Goal: Task Accomplishment & Management: Complete application form

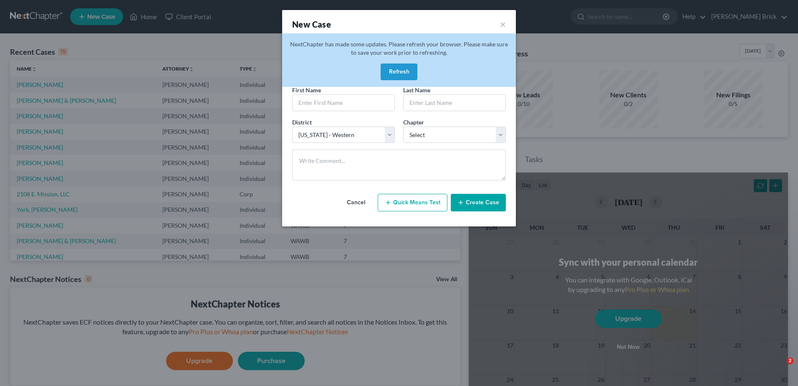
select select "87"
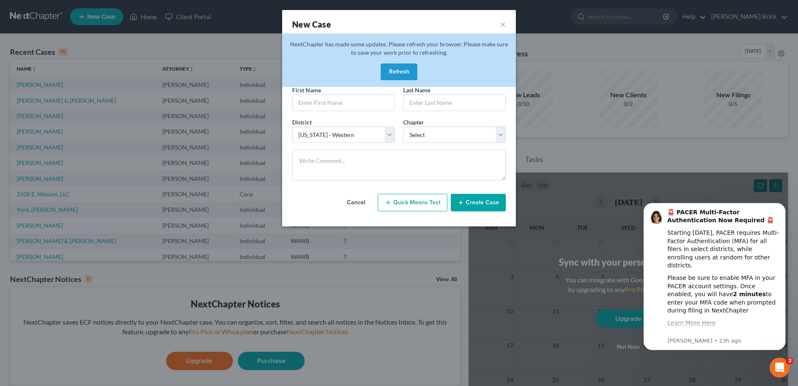
click at [397, 67] on button "Refresh" at bounding box center [399, 71] width 37 height 17
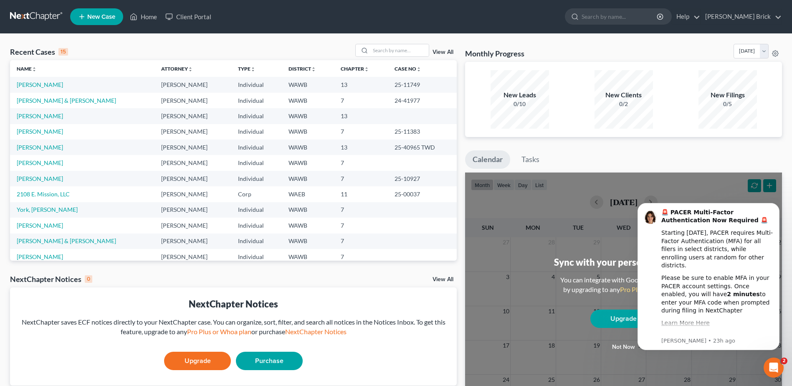
click at [98, 15] on span "New Case" at bounding box center [101, 17] width 28 height 6
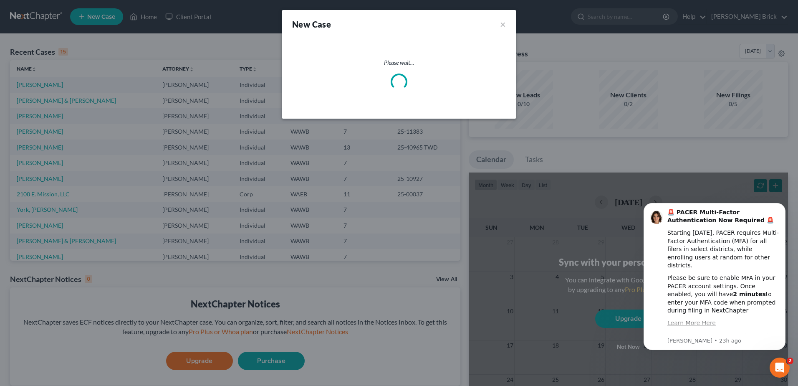
select select "87"
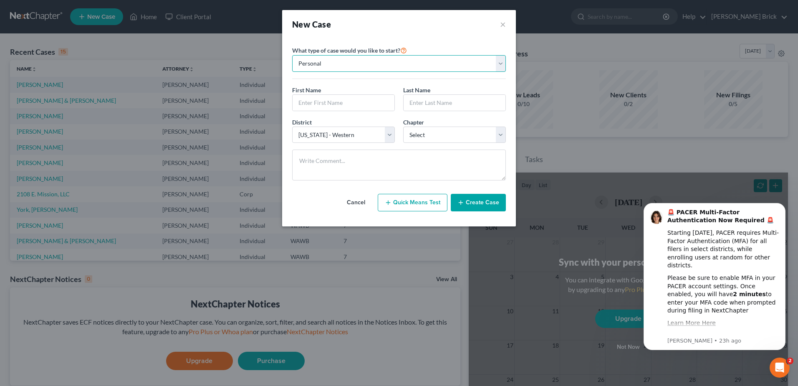
click at [500, 63] on select "Personal Business" at bounding box center [399, 63] width 214 height 17
click at [501, 62] on select "Personal Business" at bounding box center [399, 63] width 214 height 17
click at [326, 101] on input "text" at bounding box center [344, 103] width 102 height 16
type input "Sakhile"
type input "Amandla"
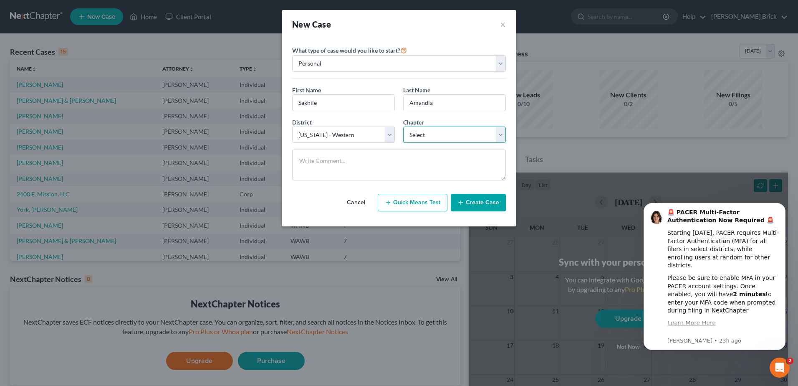
click at [501, 136] on select "Select 7 11 12 13" at bounding box center [454, 135] width 103 height 17
select select "3"
click at [403, 127] on select "Select 7 11 12 13" at bounding box center [454, 135] width 103 height 17
click at [475, 202] on button "Create Case" at bounding box center [478, 203] width 55 height 18
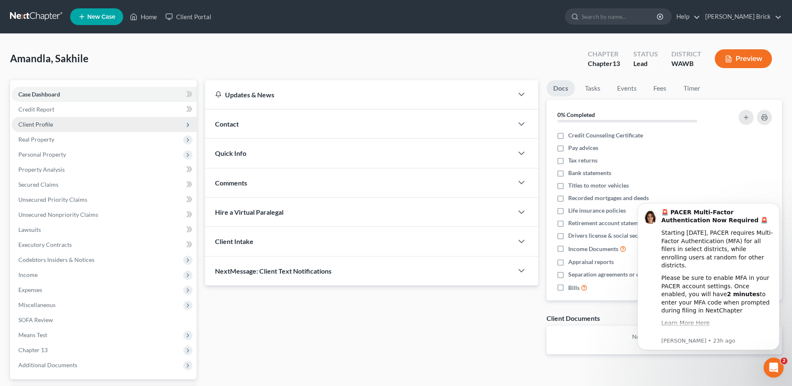
click at [43, 122] on span "Client Profile" at bounding box center [35, 124] width 35 height 7
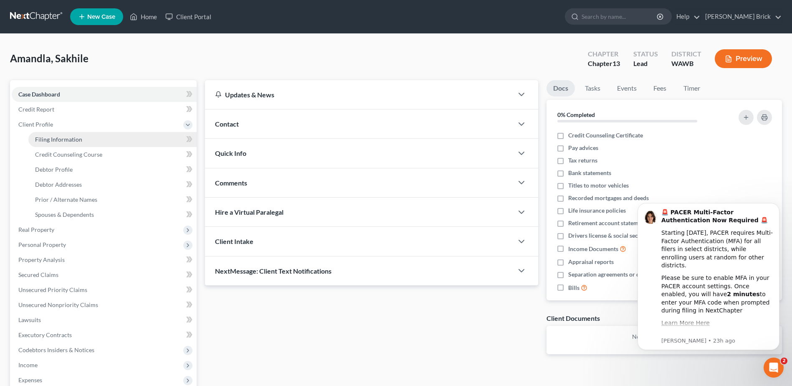
click at [54, 138] on span "Filing Information" at bounding box center [58, 139] width 47 height 7
select select "1"
select select "0"
select select "3"
select select "87"
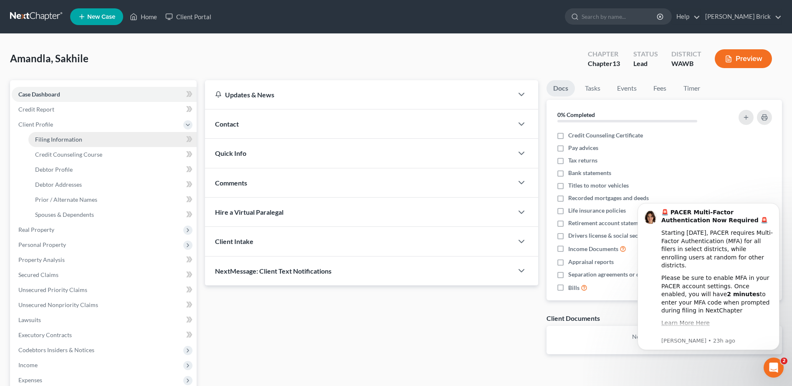
select select "0"
select select "50"
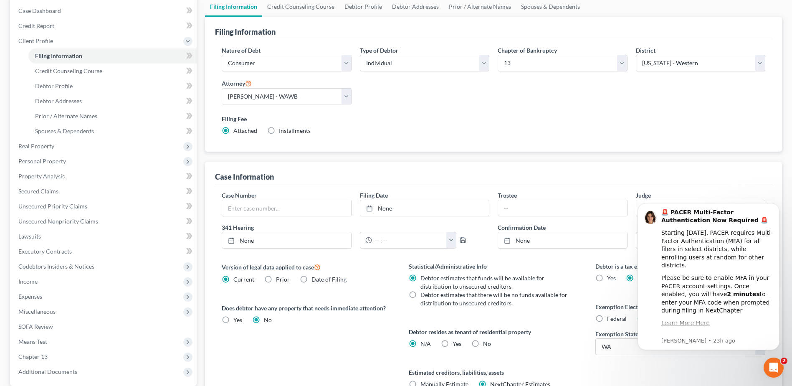
scroll to position [165, 0]
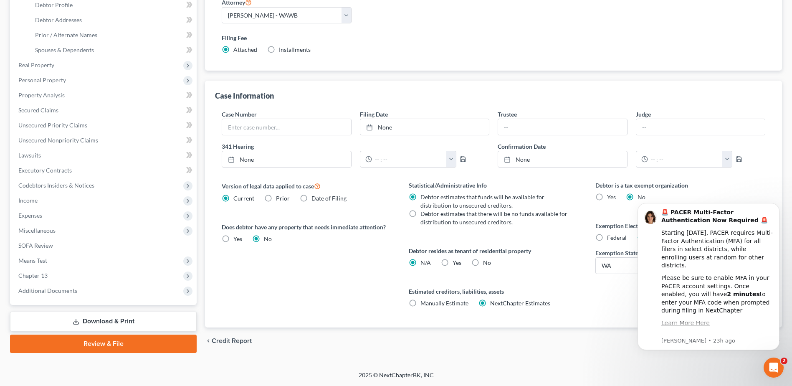
click at [777, 365] on icon "Open Intercom Messenger" at bounding box center [774, 368] width 14 height 14
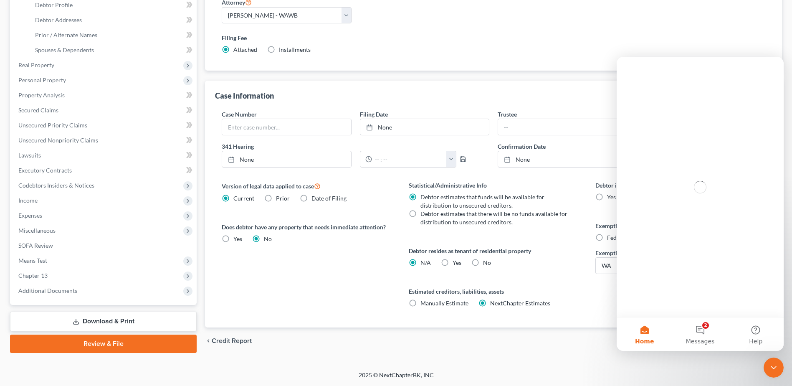
scroll to position [0, 0]
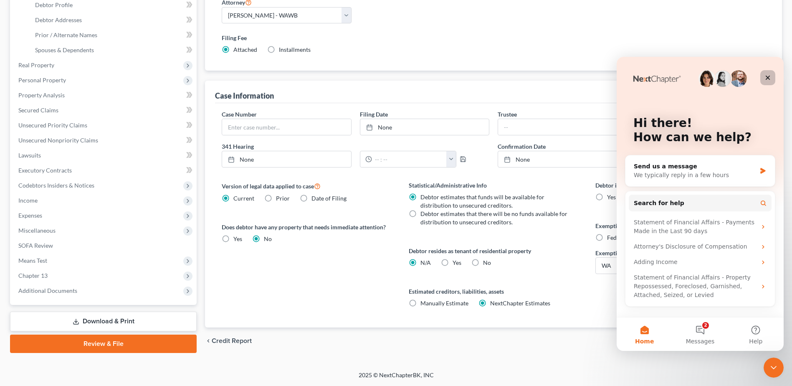
click at [767, 75] on icon "Close" at bounding box center [768, 77] width 7 height 7
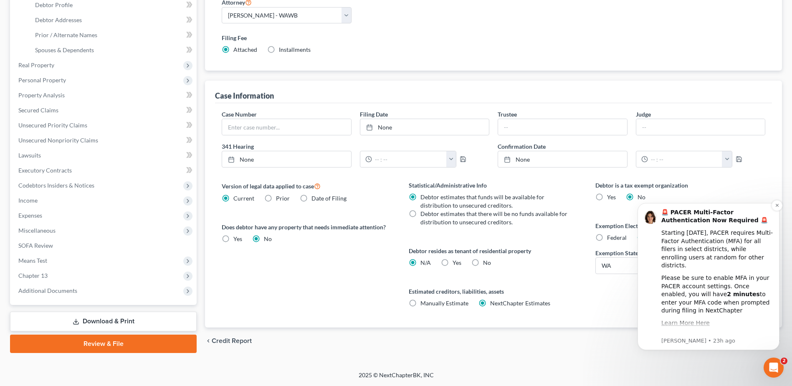
click at [649, 290] on div "🚨 PACER Multi-Factor Authentication Now Required 🚨 Starting August 1st, 2025, P…" at bounding box center [708, 276] width 129 height 136
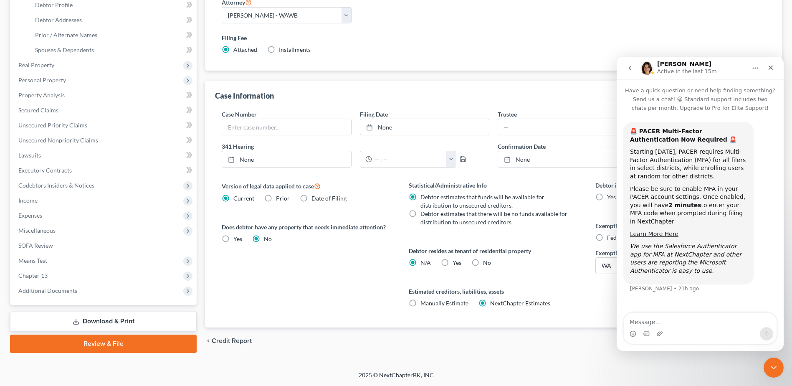
click at [753, 68] on icon "Home" at bounding box center [755, 68] width 5 height 1
click at [770, 64] on div "Close" at bounding box center [770, 67] width 15 height 15
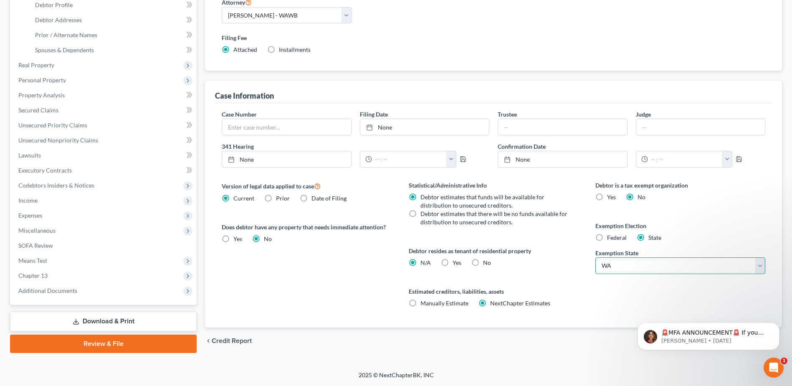
click at [761, 263] on select "State AL AK AR AZ CA CO CT DE DC FL GA GU HI ID IL IN IA KS KY LA ME MD MA MI M…" at bounding box center [680, 265] width 170 height 17
click at [483, 263] on label "No" at bounding box center [487, 262] width 8 height 8
click at [486, 263] on input "No" at bounding box center [488, 260] width 5 height 5
radio input "true"
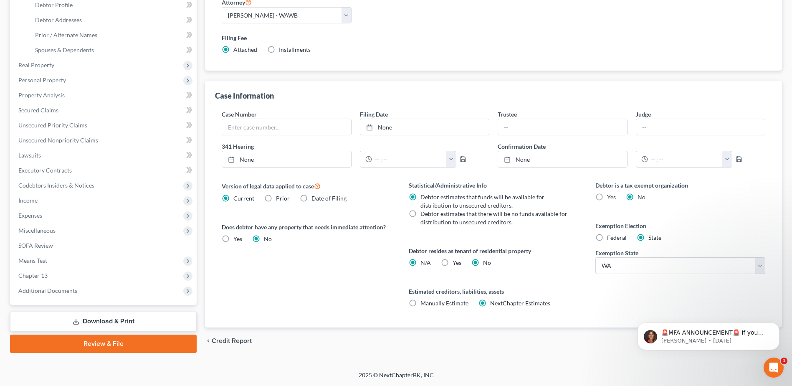
radio input "false"
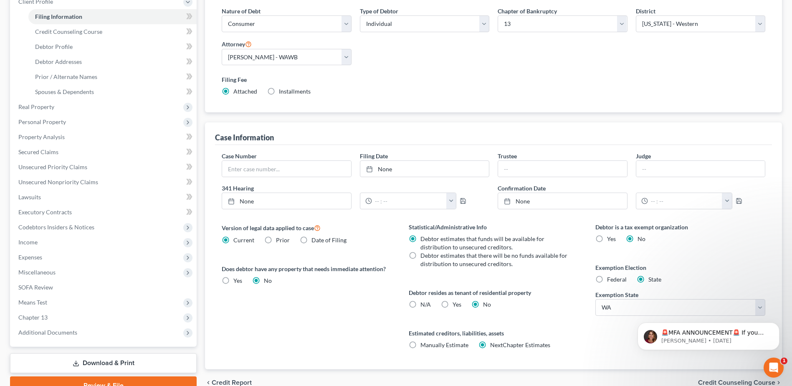
scroll to position [165, 0]
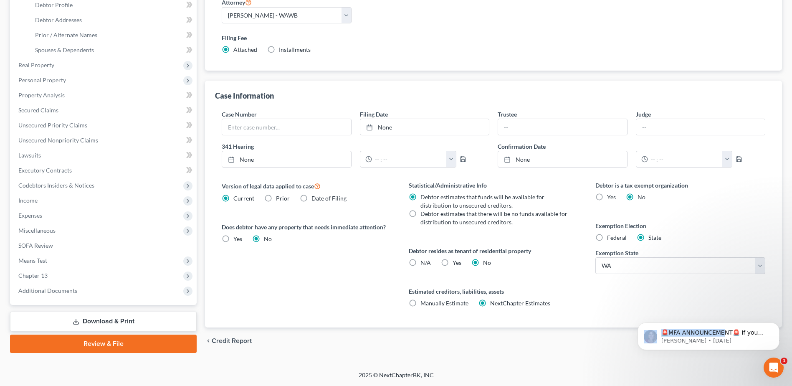
drag, startPoint x: 722, startPoint y: 362, endPoint x: 585, endPoint y: 346, distance: 137.9
click html "🚨MFA ANNOUNCEMENT🚨 If you are filing today in Idaho or Colorado, you need to ha…"
drag, startPoint x: -40, startPoint y: 41, endPoint x: 600, endPoint y: 350, distance: 711.1
click at [600, 350] on div "chevron_left Credit Report Credit Counseling Course chevron_right" at bounding box center [493, 340] width 577 height 27
click at [776, 322] on icon "Dismiss notification" at bounding box center [777, 324] width 5 height 5
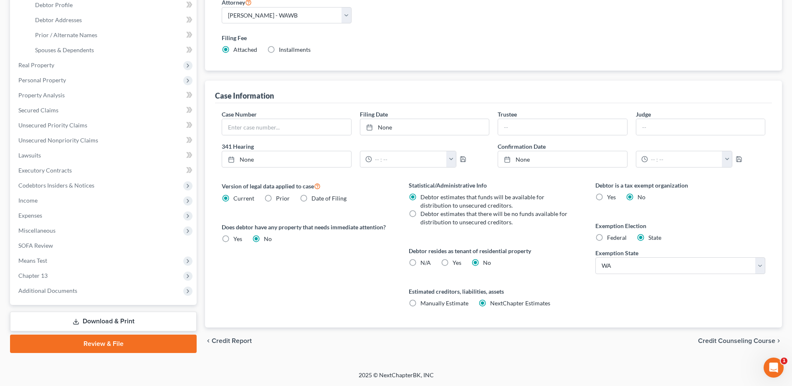
click at [729, 339] on span "Credit Counseling Course" at bounding box center [736, 340] width 77 height 7
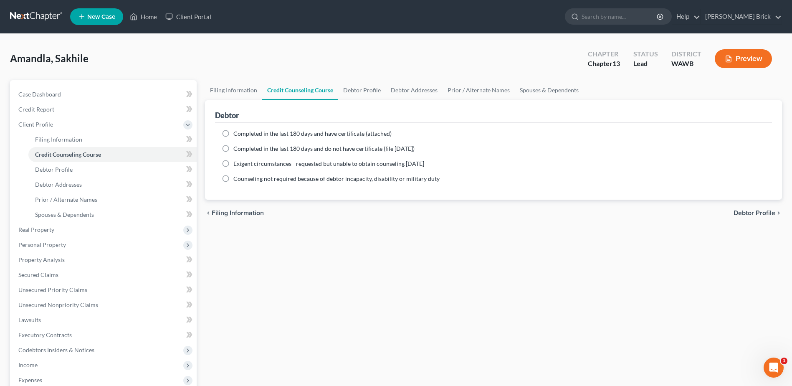
click at [745, 214] on span "Debtor Profile" at bounding box center [755, 213] width 42 height 7
select select "0"
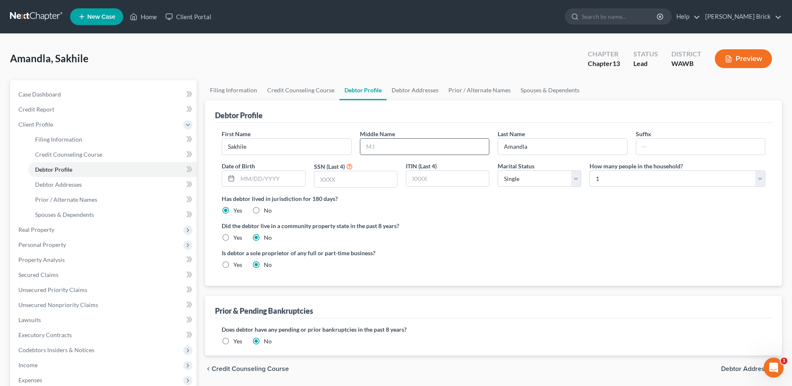
click at [387, 147] on input "text" at bounding box center [424, 147] width 129 height 16
type input "Kesandu"
type input "08-13-1952"
type input "0457"
click at [577, 177] on select "Select Single Married Separated Divorced Widowed" at bounding box center [540, 178] width 84 height 17
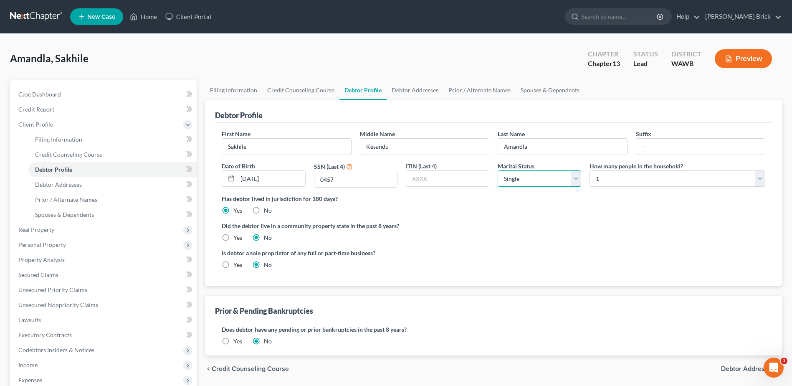
select select "1"
click at [498, 170] on select "Select Single Married Separated Divorced Widowed" at bounding box center [540, 178] width 84 height 17
click at [760, 178] on select "Select 1 2 3 4 5 6 7 8 9 10 11 12 13 14 15 16 17 18 19 20" at bounding box center [678, 178] width 176 height 17
select select "1"
click at [590, 170] on select "Select 1 2 3 4 5 6 7 8 9 10 11 12 13 14 15 16 17 18 19 20" at bounding box center [678, 178] width 176 height 17
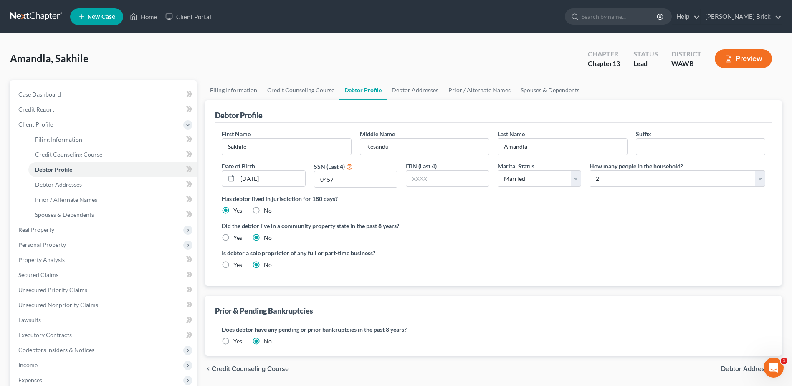
click at [233, 236] on label "Yes" at bounding box center [237, 237] width 9 height 8
click at [237, 236] on input "Yes" at bounding box center [239, 235] width 5 height 5
radio input "true"
radio input "false"
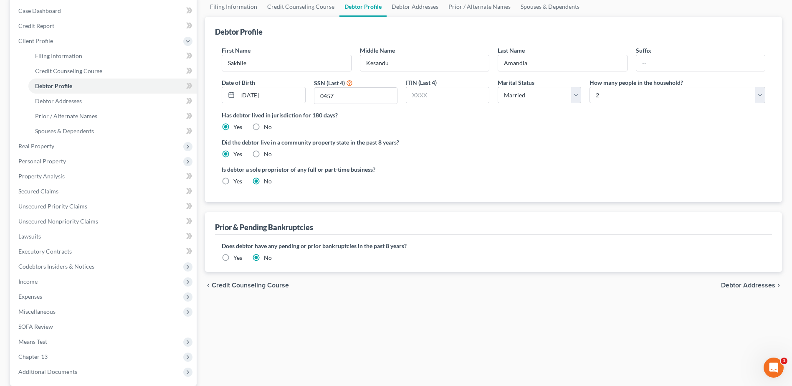
click at [735, 286] on span "Debtor Addresses" at bounding box center [748, 285] width 54 height 7
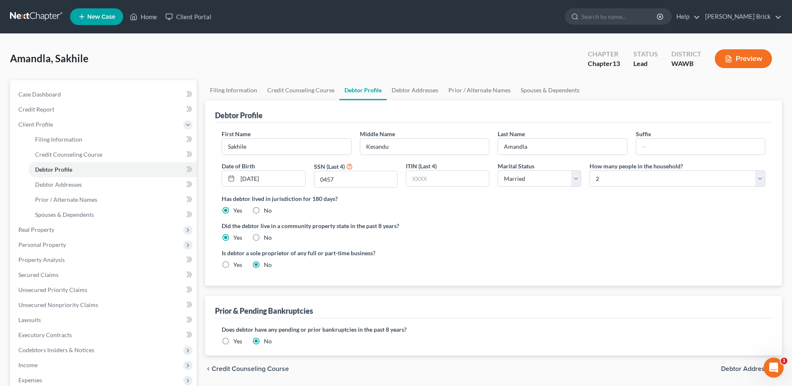
select select "0"
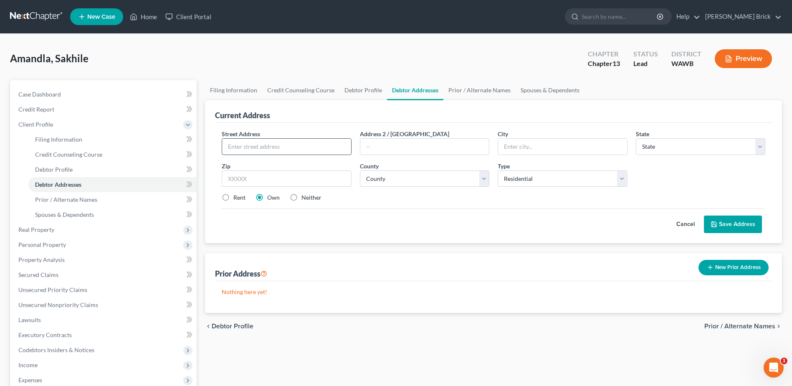
click at [291, 141] on input "text" at bounding box center [286, 147] width 129 height 16
type input "6082-167th Ave SE"
type input "Bellevue"
select select "50"
type input "98006"
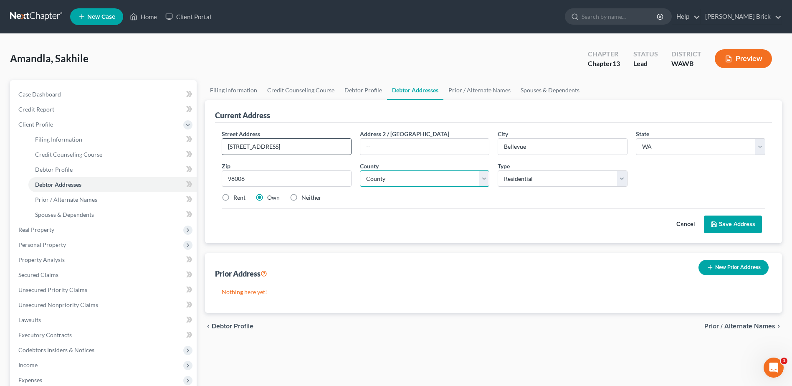
select select "16"
click at [733, 220] on button "Save Address" at bounding box center [733, 224] width 58 height 18
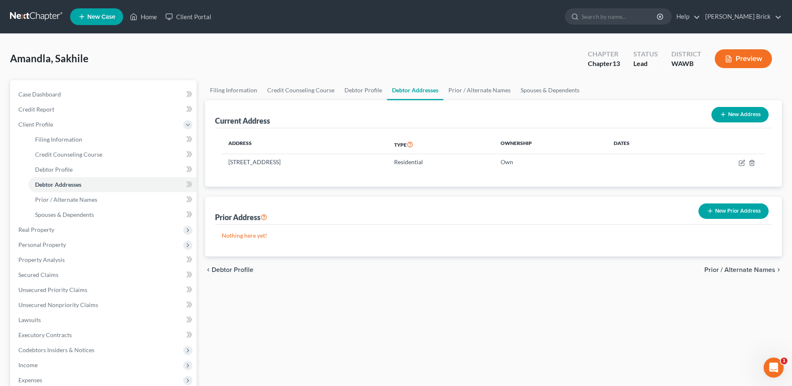
click at [743, 270] on span "Prior / Alternate Names" at bounding box center [739, 269] width 71 height 7
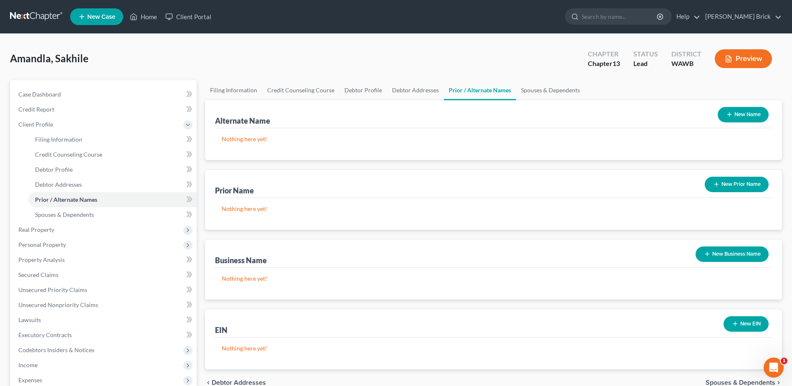
click at [734, 183] on button "New Prior Name" at bounding box center [737, 184] width 64 height 15
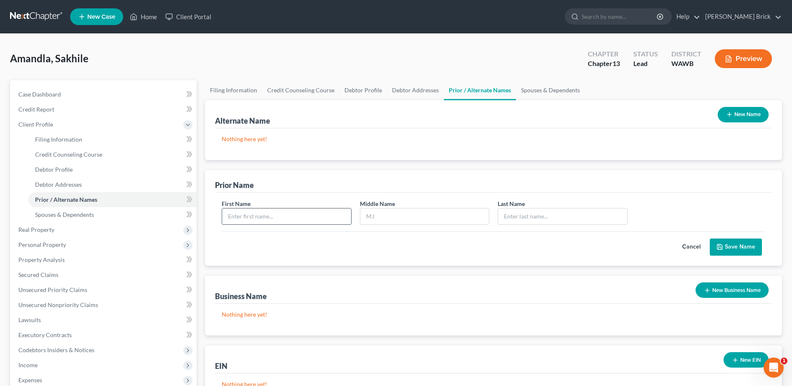
click at [300, 217] on input "text" at bounding box center [286, 216] width 129 height 16
type input "Angela"
type input "Janai"
type input "Youngblood"
click at [740, 245] on button "Save Name" at bounding box center [736, 247] width 52 height 18
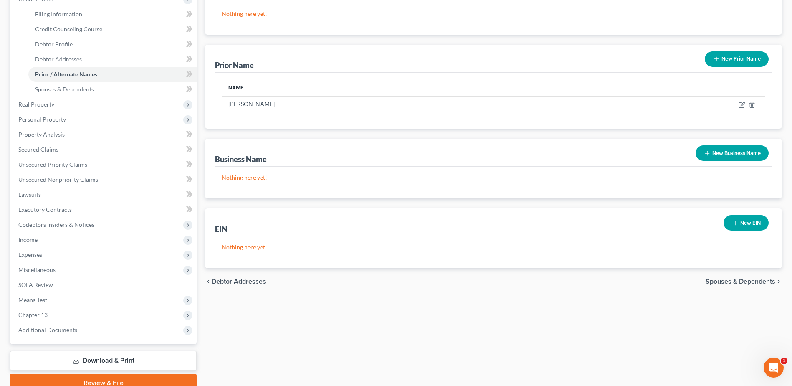
scroll to position [163, 0]
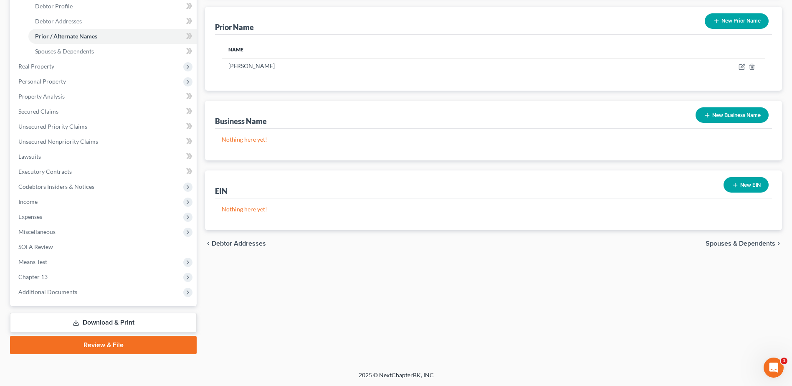
click at [744, 243] on span "Spouses & Dependents" at bounding box center [741, 243] width 70 height 7
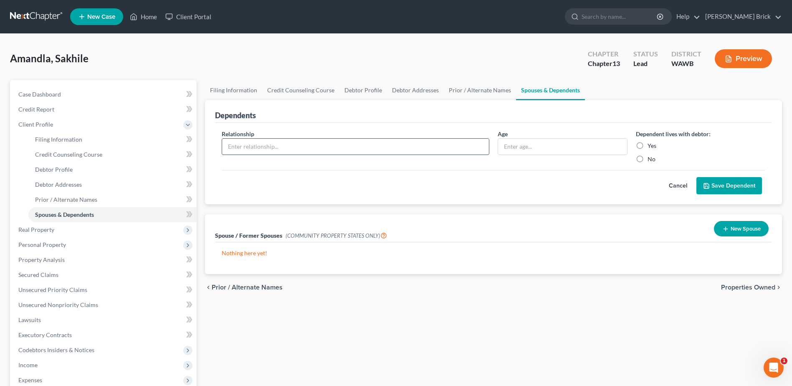
click at [248, 143] on input "text" at bounding box center [355, 147] width 267 height 16
type input "Spouse"
type input "73"
click at [648, 145] on label "Yes" at bounding box center [652, 146] width 9 height 8
click at [651, 145] on input "Yes" at bounding box center [653, 144] width 5 height 5
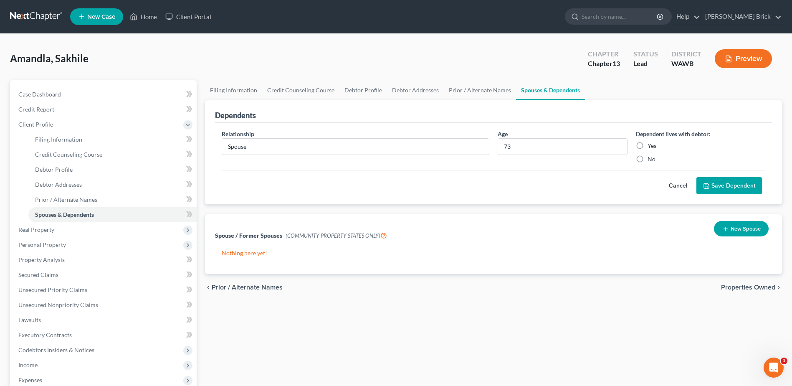
radio input "true"
click at [734, 184] on button "Save Dependent" at bounding box center [729, 186] width 66 height 18
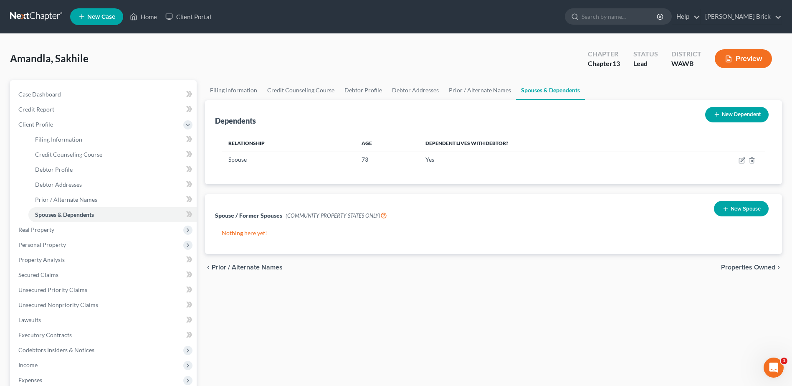
click at [751, 266] on span "Properties Owned" at bounding box center [748, 267] width 54 height 7
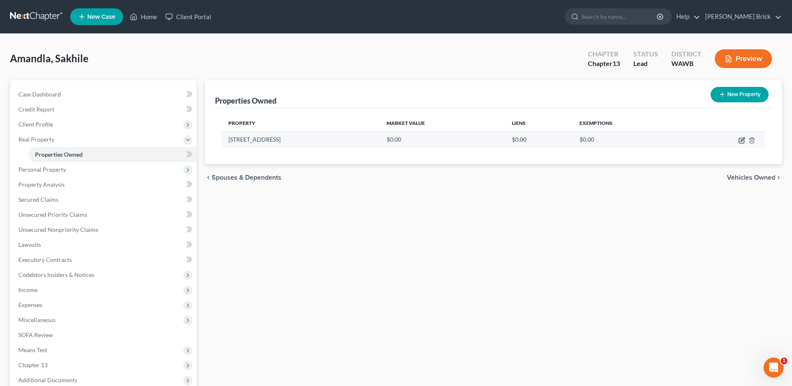
click at [741, 139] on icon "button" at bounding box center [742, 140] width 7 height 7
select select "50"
select select "16"
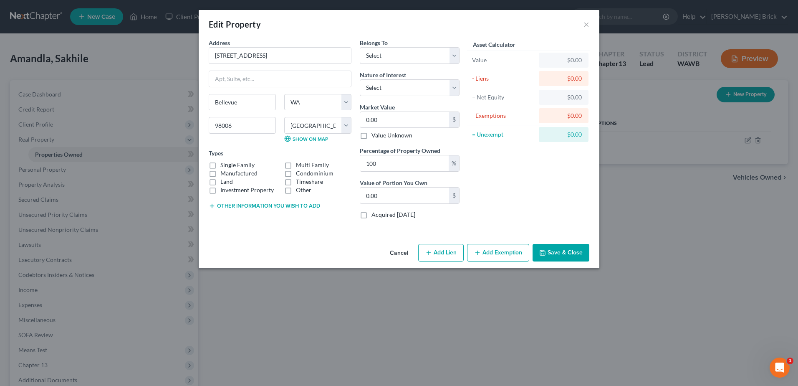
click at [220, 165] on label "Single Family" at bounding box center [237, 165] width 34 height 8
click at [224, 165] on input "Single Family" at bounding box center [226, 163] width 5 height 5
checkbox input "true"
click at [455, 53] on select "Select Debtor 1 Only Debtor 2 Only Debtor 1 And Debtor 2 Only At Least One Of T…" at bounding box center [410, 55] width 100 height 17
select select "4"
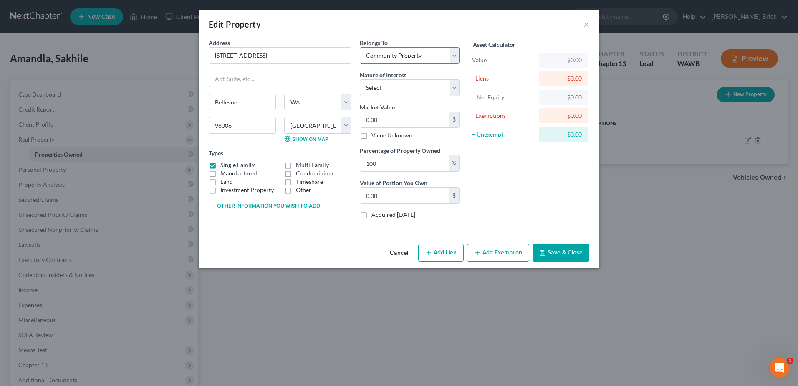
click at [360, 47] on select "Select Debtor 1 Only Debtor 2 Only Debtor 1 And Debtor 2 Only At Least One Of T…" at bounding box center [410, 55] width 100 height 17
click at [454, 84] on select "Select Fee Simple Joint Tenant Life Estate Equitable Interest Future Interest T…" at bounding box center [410, 87] width 100 height 17
select select "0"
click at [360, 79] on select "Select Fee Simple Joint Tenant Life Estate Equitable Interest Future Interest T…" at bounding box center [410, 87] width 100 height 17
click at [388, 121] on input "0.00" at bounding box center [404, 120] width 89 height 16
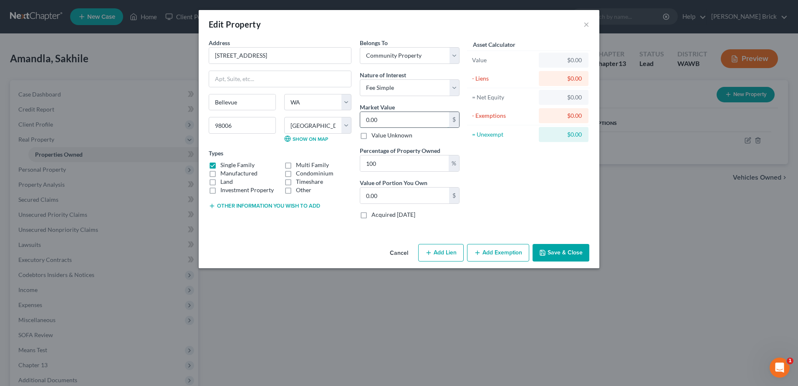
type input "2"
type input "2.00"
type input "22"
type input "22.00"
type input "220"
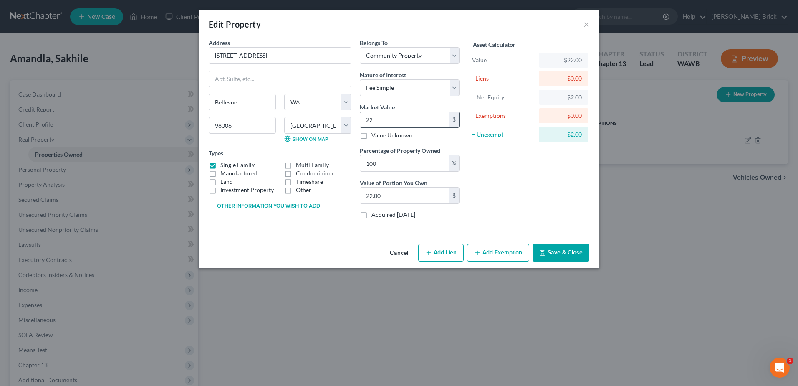
type input "220.00"
type input "2200"
type input "2,200.00"
type input "2,2000"
type input "22,000.00"
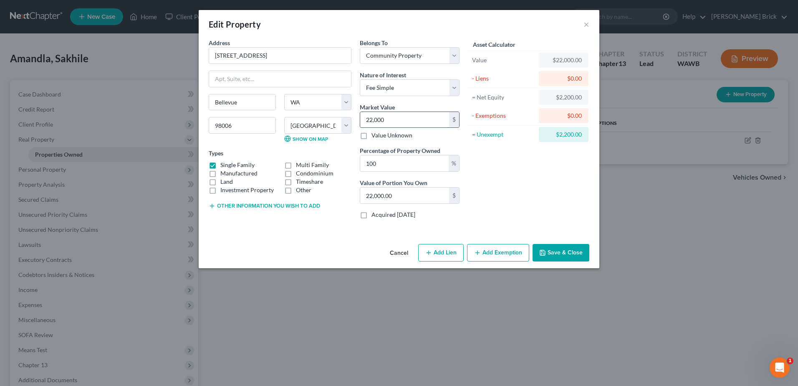
type input "22,0000"
type input "220,000.00"
type input "220,0000"
type input "2,200,000.00"
type input "2,200,0000"
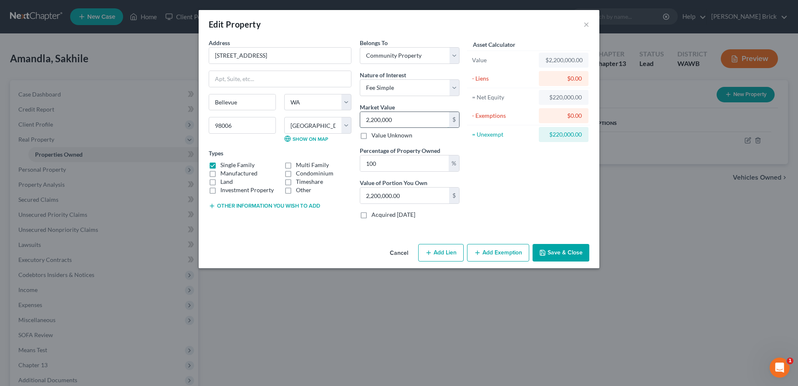
type input "22,000,000.00"
type input "22,000,00"
type input "2,200,000.00"
type input "2,200,00"
type input "220,000.00"
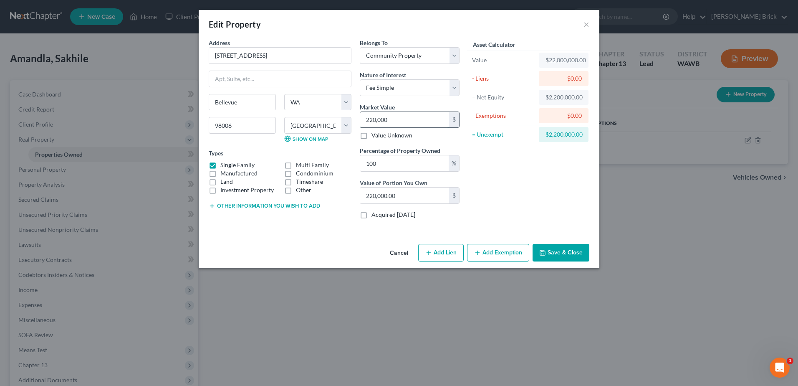
type input "220,00"
type input "22,000.00"
type input "22,00"
type input "2,200.00"
type input "2,20"
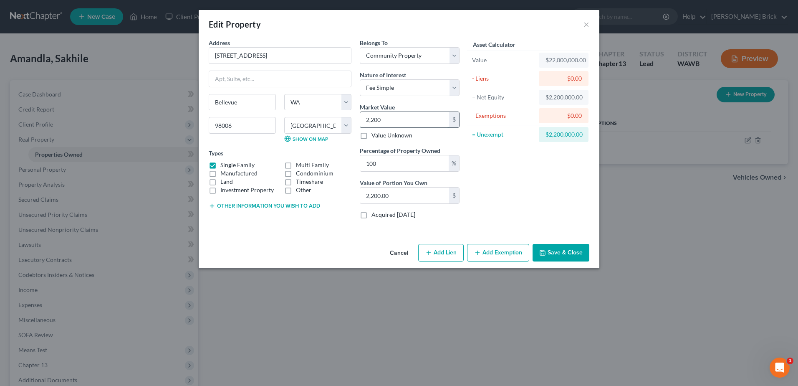
type input "220.00"
type input "22"
type input "22.00"
type input "2"
type input "2.00"
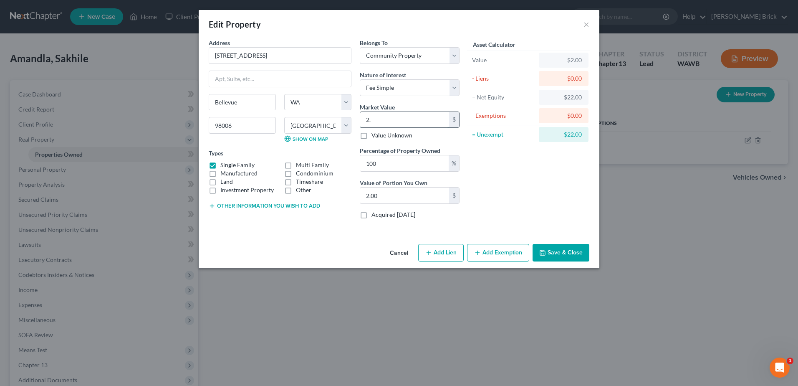
type input "2.2"
type input "2.20"
type input "2."
type input "2.00"
type input "22"
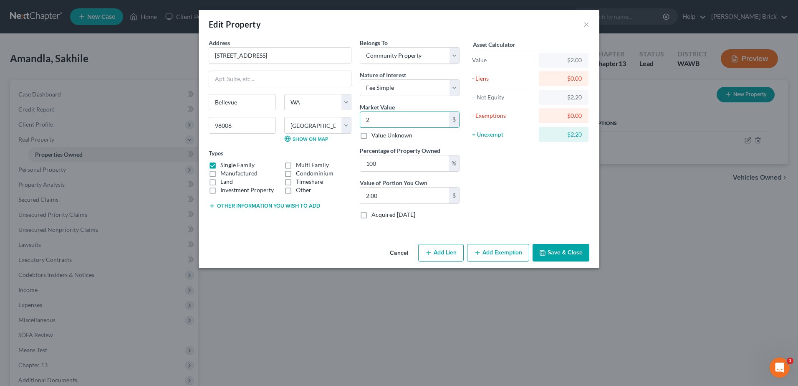
type input "22.00"
type input "220"
type input "220.00"
type input "2200"
type input "2,200.00"
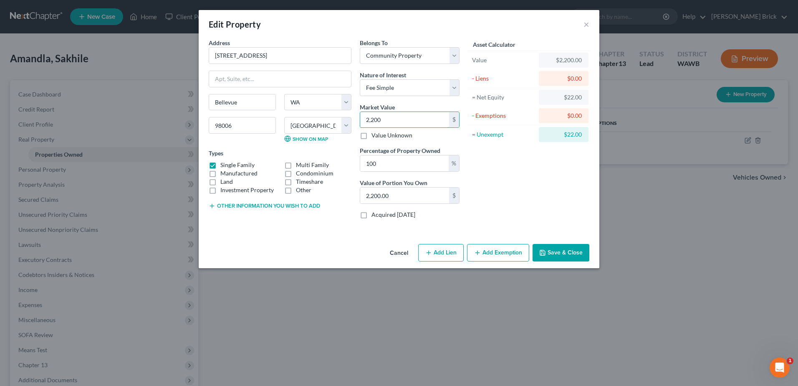
type input "2,2000"
type input "22,000.00"
type input "22,0000"
type input "220,000.00"
type input "220,0000"
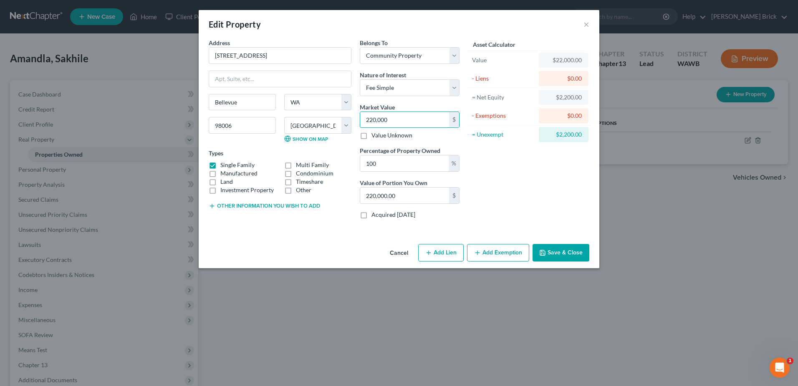
type input "2,200,000.00"
type input "2,200,0000"
type input "22,000,000.00"
type input "22,000,00"
type input "2,200,000.00"
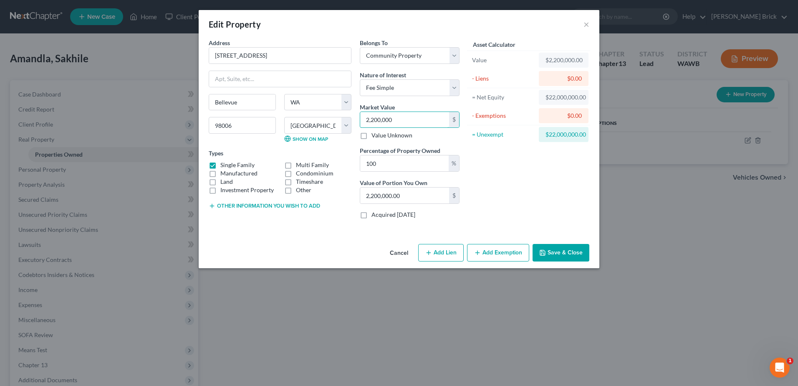
type input "2,200,000"
click at [557, 94] on div "$22,000,000.00" at bounding box center [564, 97] width 36 height 8
click at [525, 176] on div "Asset Calculator Value $2,200,000.00 - Liens $0.00 = Net Equity $22,000,000.00 …" at bounding box center [529, 131] width 130 height 187
click at [440, 250] on button "Add Lien" at bounding box center [441, 253] width 46 height 18
select select "4"
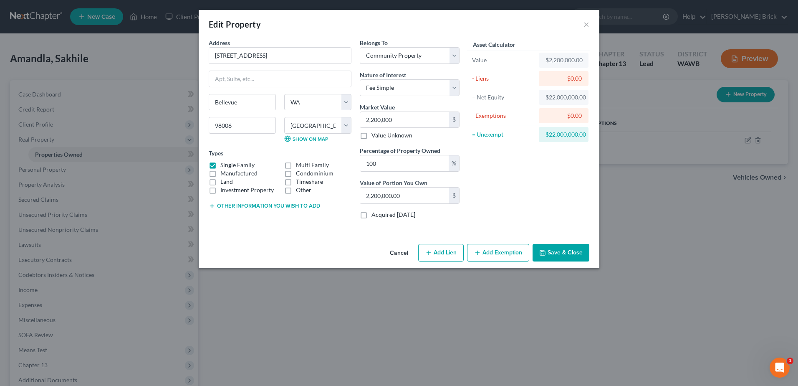
select select "0"
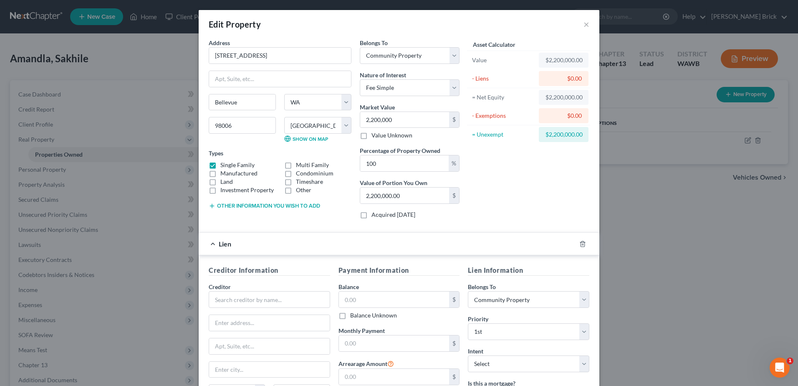
scroll to position [99, 0]
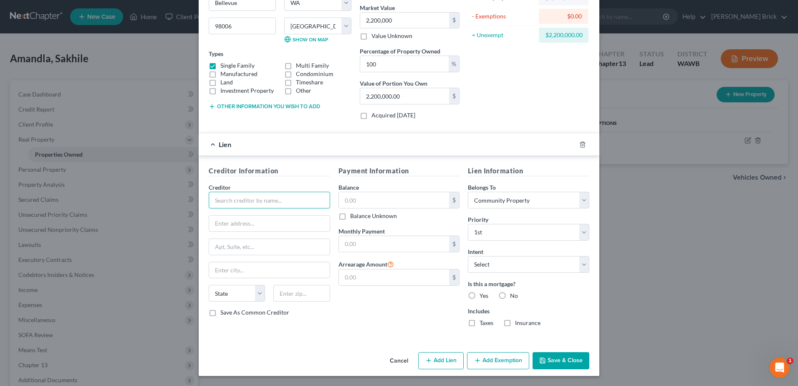
click at [253, 200] on input "text" at bounding box center [270, 200] width 122 height 17
type input "Shellpoint Mortgage"
type input "PO Box 650840"
type input "Dallas"
click at [244, 273] on input "Dallas" at bounding box center [269, 270] width 121 height 16
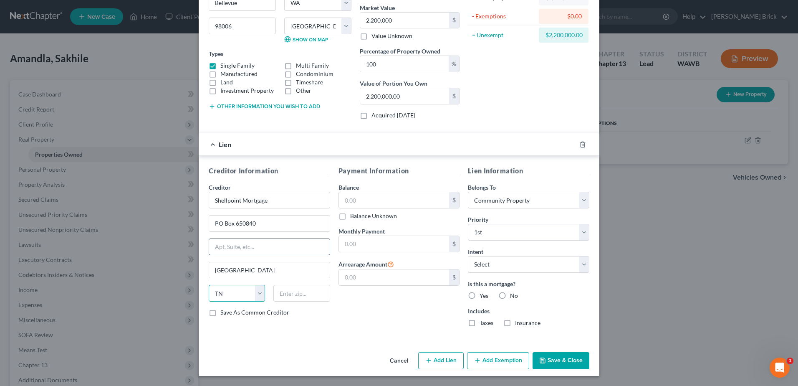
select select "45"
type input "75265"
click at [377, 198] on input "text" at bounding box center [394, 200] width 111 height 16
click at [370, 199] on input "814,600" at bounding box center [394, 200] width 111 height 16
click at [369, 199] on input "814,600" at bounding box center [394, 200] width 111 height 16
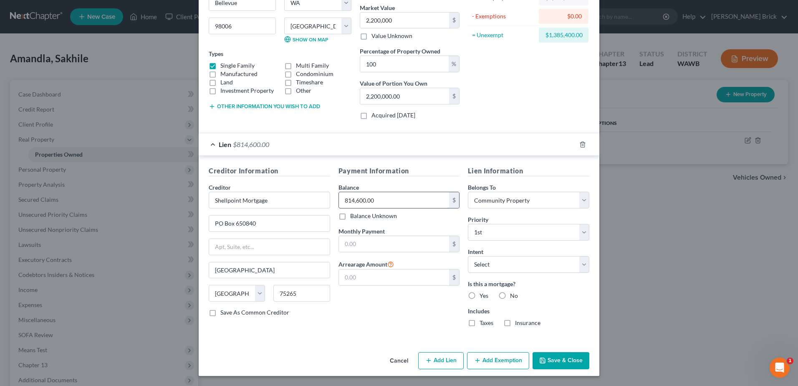
type input "814,600.00"
click at [378, 242] on input "text" at bounding box center [394, 244] width 111 height 16
type input "4,713.27"
type input "9,307.05"
click at [582, 265] on select "Select Surrender Redeem Reaffirm Avoid Other" at bounding box center [529, 264] width 122 height 17
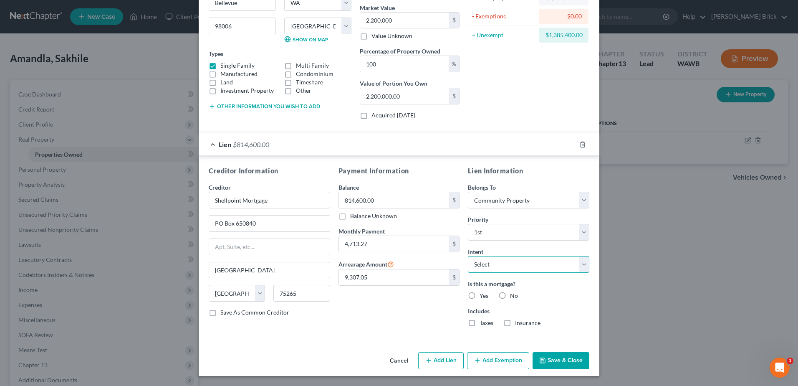
select select "4"
click at [468, 256] on select "Select Surrender Redeem Reaffirm Avoid Other" at bounding box center [529, 264] width 122 height 17
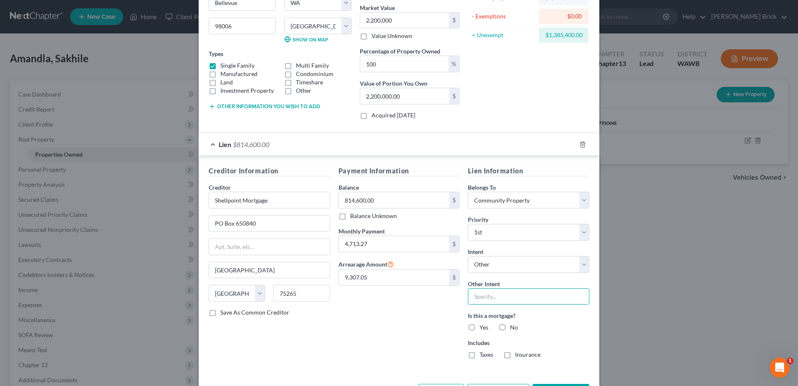
click at [497, 295] on input "text" at bounding box center [529, 296] width 122 height 17
type input "Retain, cure arrearage, possibly sell"
click at [480, 328] on label "Yes" at bounding box center [484, 327] width 9 height 8
click at [483, 328] on input "Yes" at bounding box center [485, 325] width 5 height 5
radio input "true"
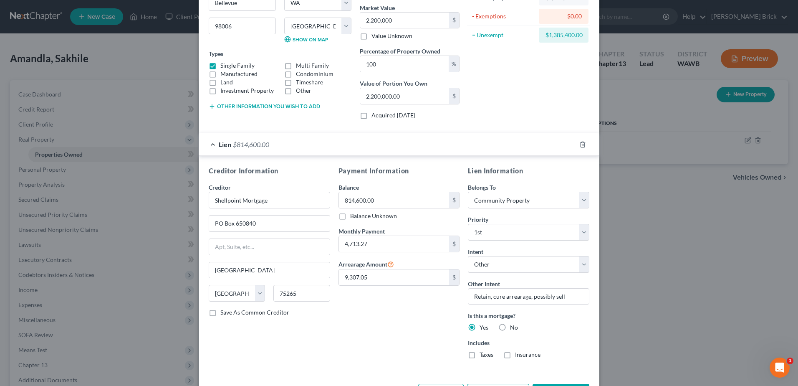
click at [480, 355] on label "Taxes" at bounding box center [487, 354] width 14 height 8
click at [483, 355] on input "Taxes" at bounding box center [485, 352] width 5 height 5
checkbox input "true"
click at [515, 354] on label "Insurance" at bounding box center [527, 354] width 25 height 8
click at [519, 354] on input "Insurance" at bounding box center [521, 352] width 5 height 5
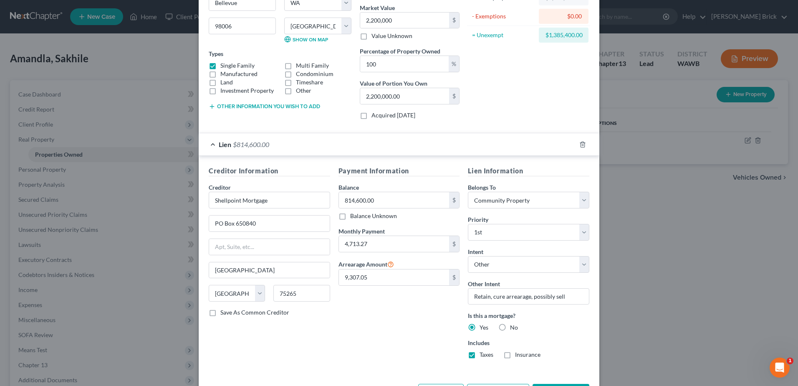
checkbox input "true"
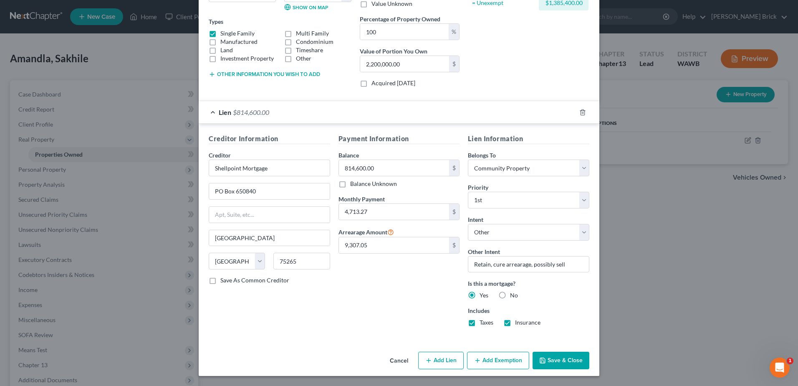
click at [493, 358] on button "Add Exemption" at bounding box center [498, 361] width 62 height 18
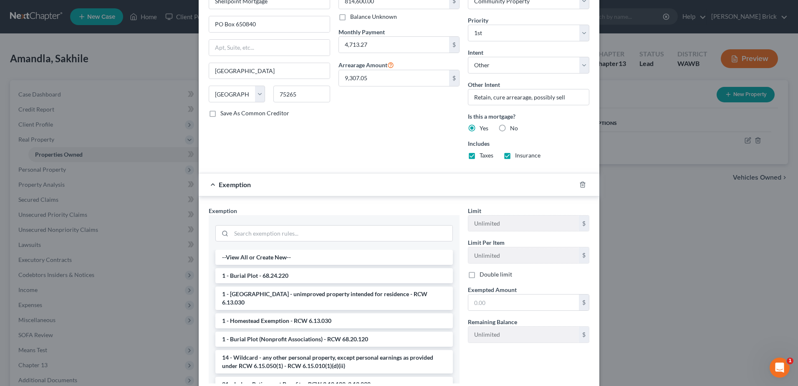
scroll to position [340, 0]
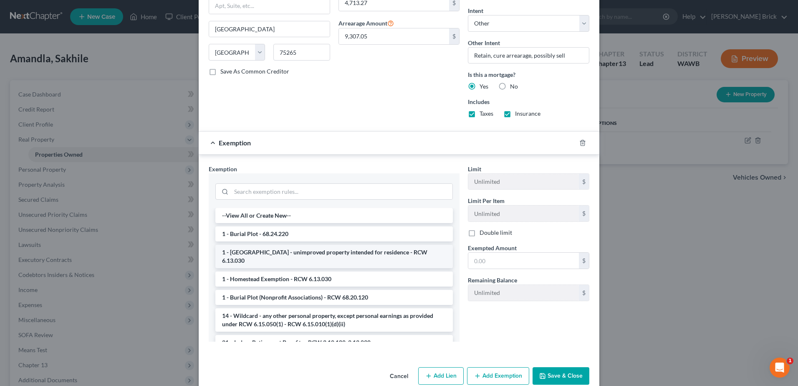
click at [350, 251] on li "1 - Homestead - unimproved property intended for residence - RCW 6.13.030" at bounding box center [334, 256] width 238 height 23
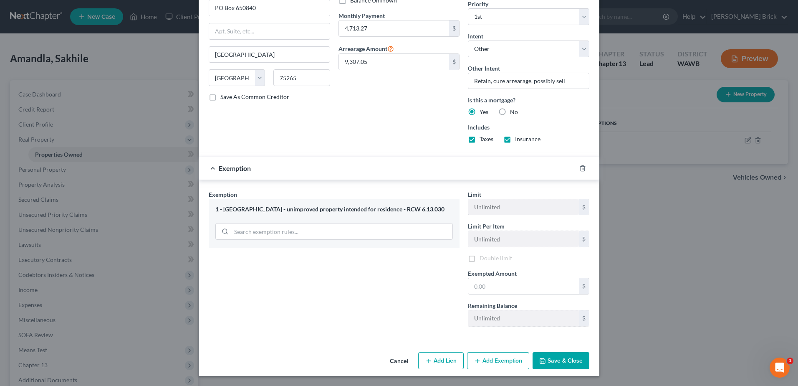
scroll to position [325, 0]
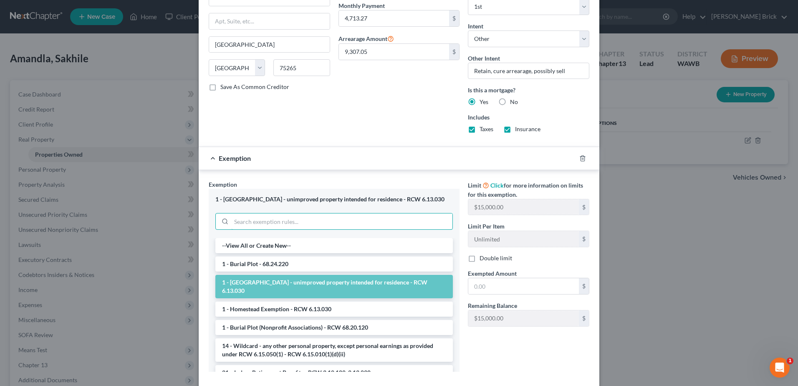
click at [294, 220] on div "1 - Homestead - unimproved property intended for residence - RCW 6.13.030" at bounding box center [334, 213] width 251 height 49
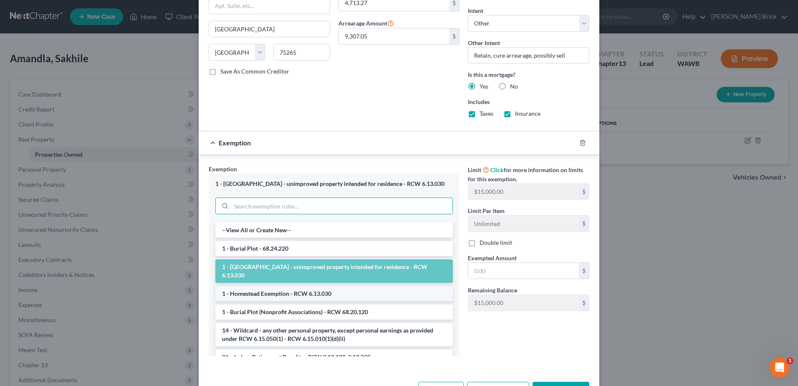
click at [290, 289] on li "1 - Homestead Exemption - RCW 6.13.030" at bounding box center [334, 293] width 238 height 15
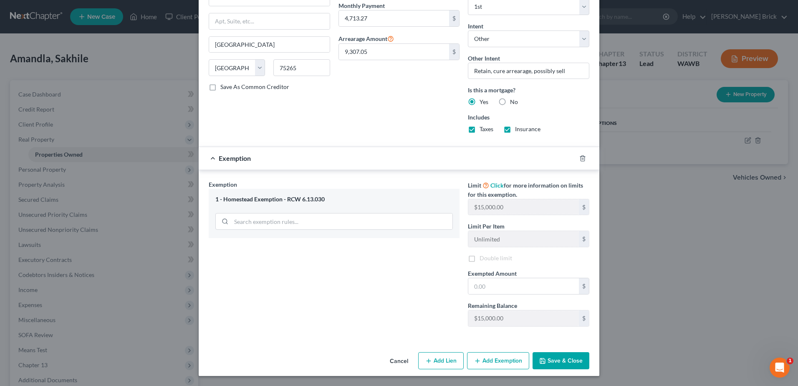
scroll to position [325, 0]
click at [494, 286] on input "text" at bounding box center [523, 286] width 111 height 16
click at [494, 287] on input "text" at bounding box center [523, 286] width 111 height 16
type input "923,000.00"
click at [561, 357] on button "Save & Close" at bounding box center [561, 361] width 57 height 18
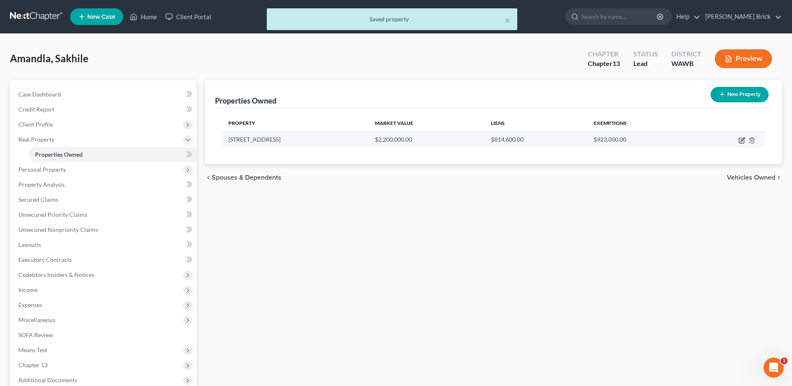
click at [741, 140] on icon "button" at bounding box center [742, 140] width 7 height 7
select select "50"
select select "16"
select select "4"
select select "0"
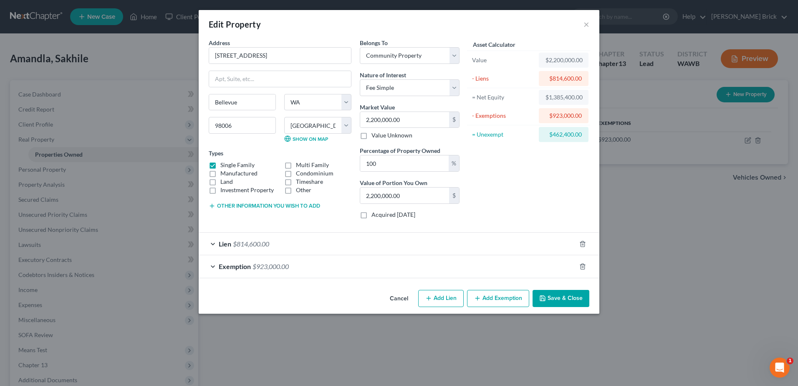
click at [434, 300] on button "Add Lien" at bounding box center [441, 299] width 46 height 18
select select "4"
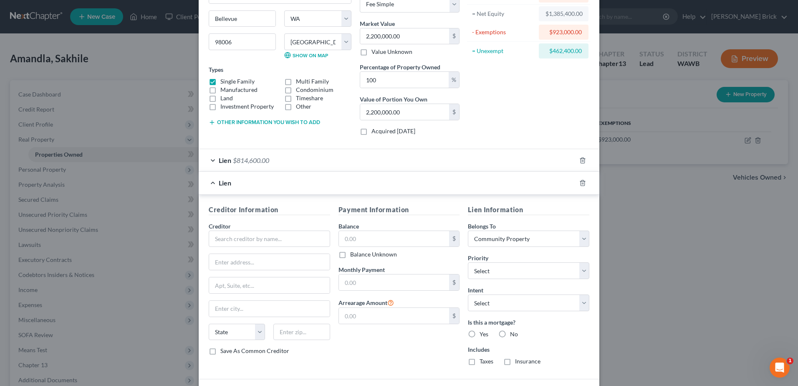
scroll to position [145, 0]
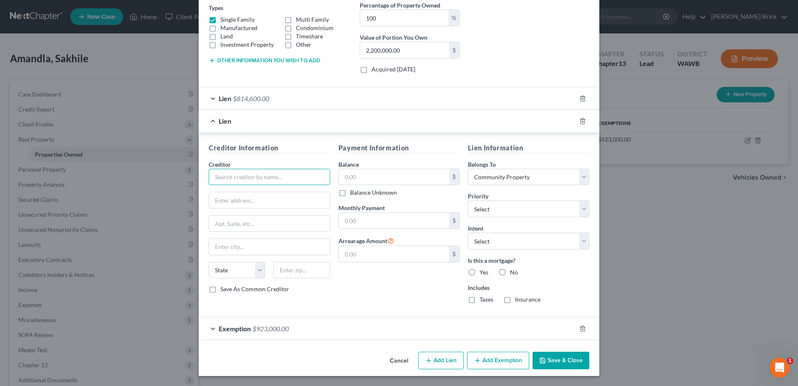
click at [248, 174] on input "text" at bounding box center [270, 177] width 122 height 17
type input "BECU"
type input "Seattle"
select select "50"
click at [374, 223] on input "text" at bounding box center [394, 221] width 111 height 16
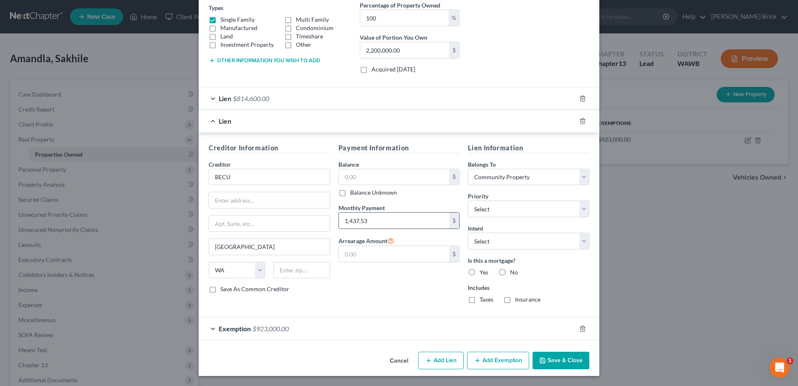
type input "1,437.53"
type input "2,828.68"
click at [582, 208] on select "Select 1st 2nd 3rd 4th 5th 6th 7th 8th 9th 10th 11th 12th 13th 14th 15th 16th 1…" at bounding box center [529, 208] width 122 height 17
select select "1"
click at [468, 200] on select "Select 1st 2nd 3rd 4th 5th 6th 7th 8th 9th 10th 11th 12th 13th 14th 15th 16th 1…" at bounding box center [529, 208] width 122 height 17
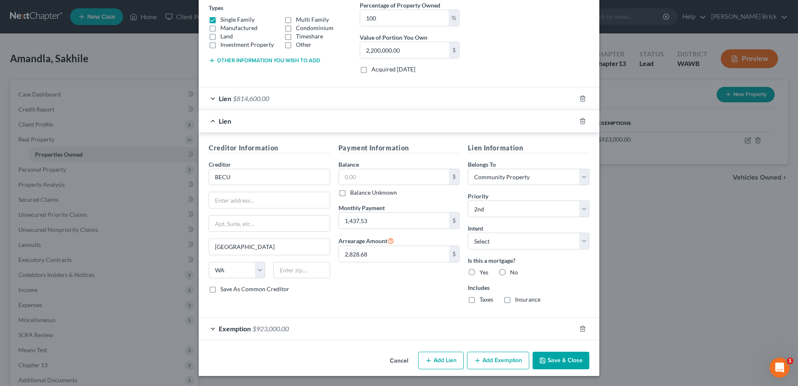
click at [480, 271] on label "Yes" at bounding box center [484, 272] width 9 height 8
click at [483, 271] on input "Yes" at bounding box center [485, 270] width 5 height 5
radio input "true"
click at [557, 359] on button "Save & Close" at bounding box center [561, 361] width 57 height 18
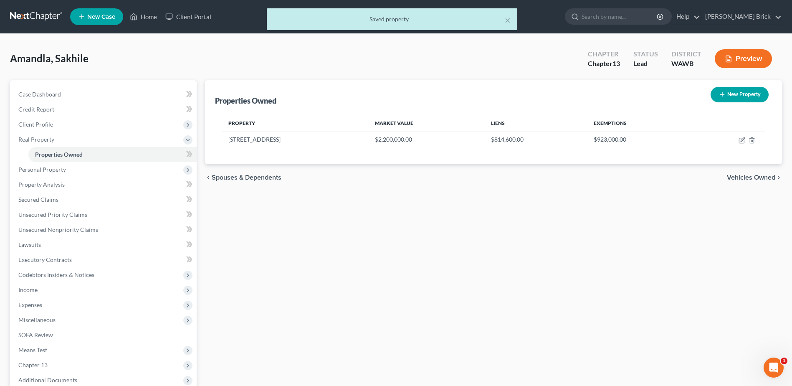
click at [740, 177] on span "Vehicles Owned" at bounding box center [751, 177] width 48 height 7
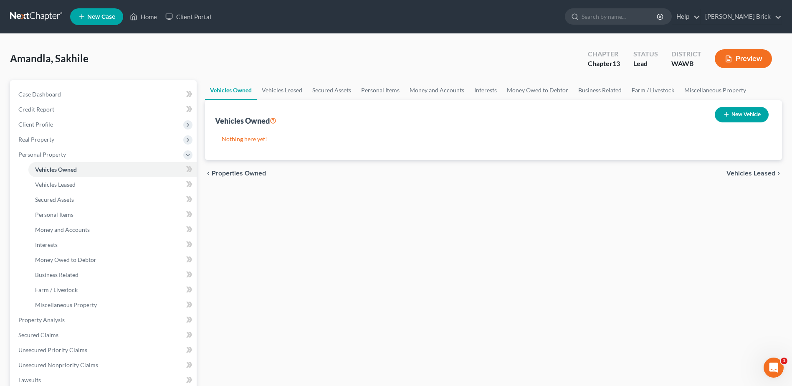
click at [743, 113] on button "New Vehicle" at bounding box center [742, 114] width 54 height 15
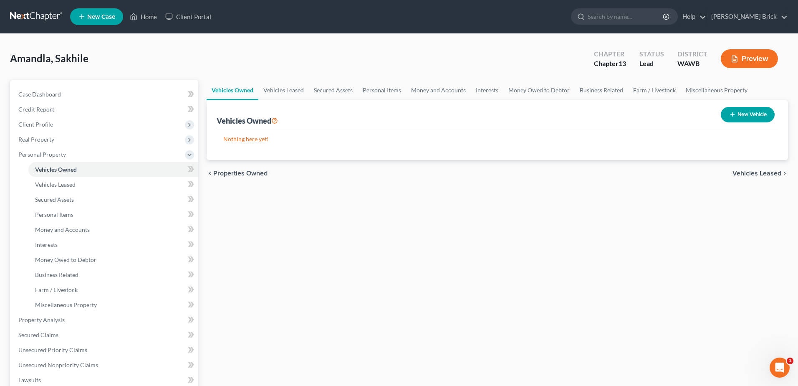
select select "0"
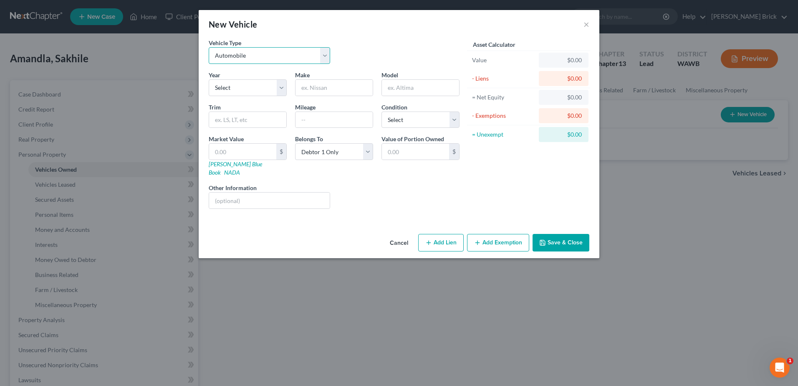
click at [325, 51] on select "Select Automobile Truck Trailer Watercraft Aircraft Motor Home Atv Other Vehicle" at bounding box center [270, 55] width 122 height 17
click at [282, 86] on select "Select 2026 2025 2024 2023 2022 2021 2020 2019 2018 2017 2016 2015 2014 2013 20…" at bounding box center [248, 87] width 78 height 17
select select "2"
click at [209, 79] on select "Select 2026 2025 2024 2023 2022 2021 2020 2019 2018 2017 2016 2015 2014 2013 20…" at bounding box center [248, 87] width 78 height 17
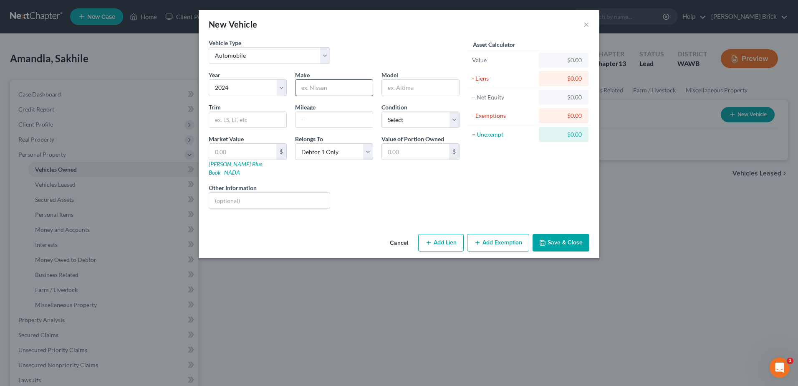
click at [330, 84] on input "text" at bounding box center [334, 88] width 77 height 16
type input "Mercedes"
type input "E 300"
click at [399, 235] on button "Cancel" at bounding box center [399, 243] width 32 height 17
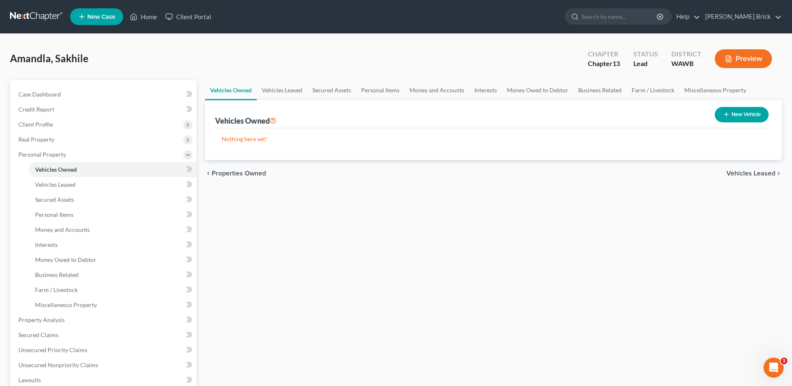
click at [739, 113] on button "New Vehicle" at bounding box center [742, 114] width 54 height 15
select select "0"
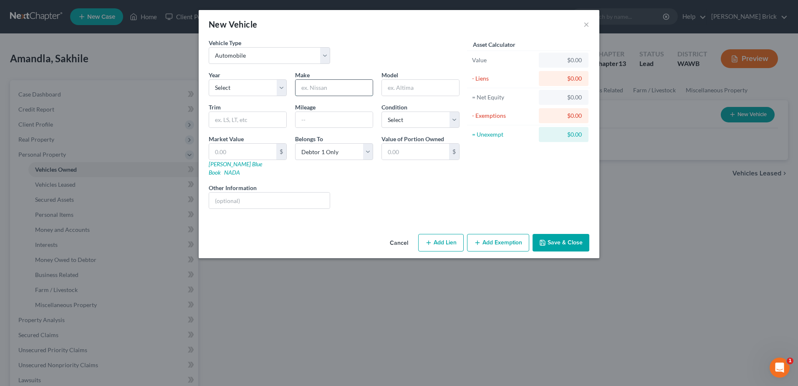
click at [323, 88] on input "text" at bounding box center [334, 88] width 77 height 16
type input "Porsche"
click at [454, 117] on select "Select Excellent Very Good Good Fair Poor" at bounding box center [421, 119] width 78 height 17
select select "2"
click at [382, 111] on select "Select Excellent Very Good Good Fair Poor" at bounding box center [421, 119] width 78 height 17
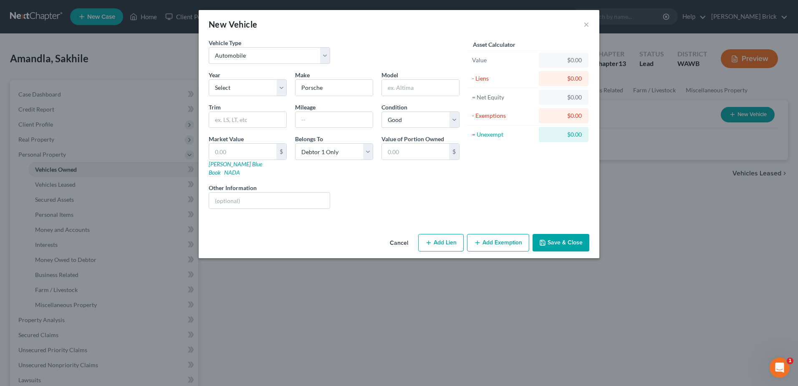
click at [439, 234] on button "Add Lien" at bounding box center [441, 243] width 46 height 18
select select "0"
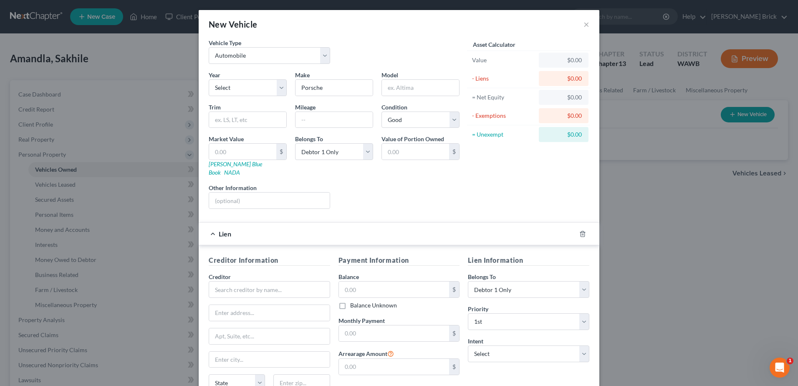
scroll to position [71, 0]
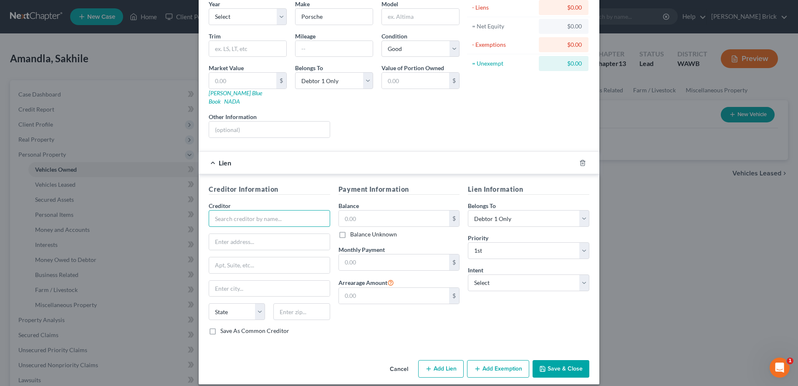
click at [279, 210] on input "text" at bounding box center [270, 218] width 122 height 17
type input "Porsche Financial Services"
type input "6400 Main St, Ste 201"
type input "Amherst"
select select "35"
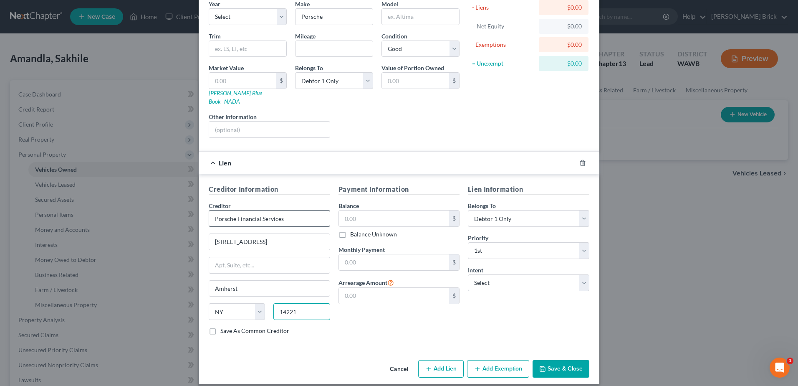
type input "14221"
type input "Buffalo"
type input "879.93"
click at [582, 274] on select "Select Surrender Redeem Reaffirm Avoid Other" at bounding box center [529, 282] width 122 height 17
select select "4"
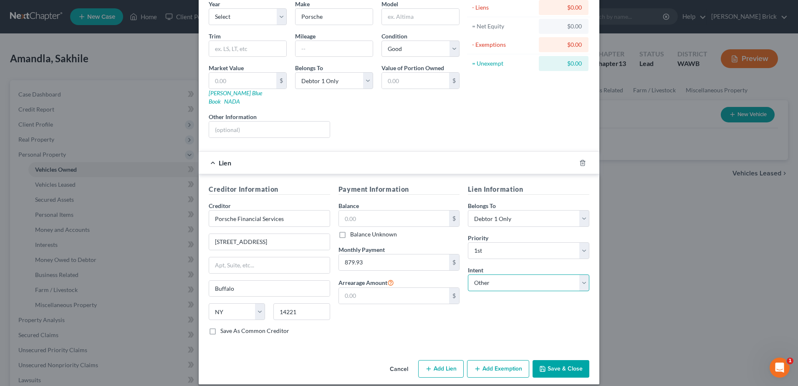
click at [468, 274] on select "Select Surrender Redeem Reaffirm Avoid Other" at bounding box center [529, 282] width 122 height 17
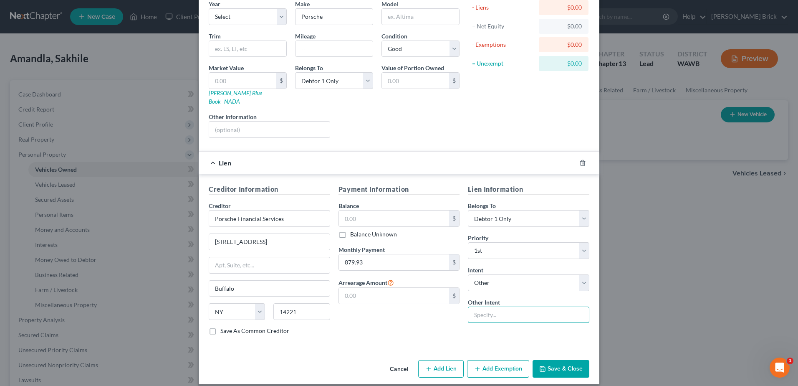
drag, startPoint x: 493, startPoint y: 309, endPoint x: 493, endPoint y: 305, distance: 4.2
click at [493, 308] on input "text" at bounding box center [529, 314] width 122 height 17
type input "retain and pay per contract"
click at [561, 360] on button "Save & Close" at bounding box center [561, 369] width 57 height 18
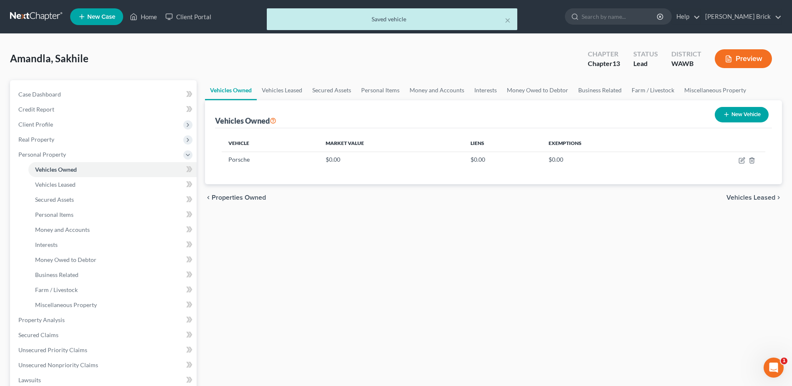
click at [752, 197] on span "Vehicles Leased" at bounding box center [751, 197] width 49 height 7
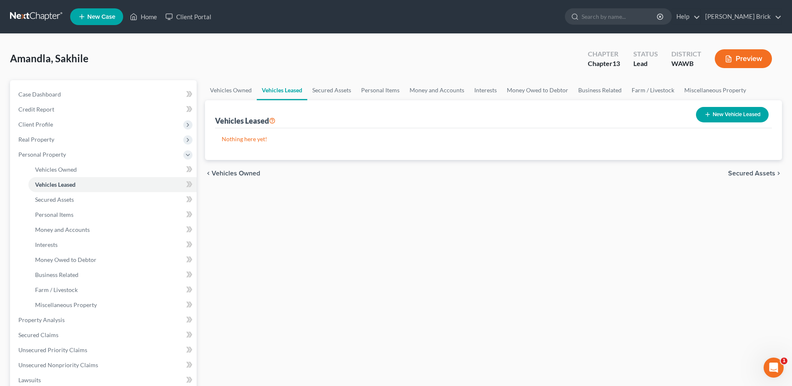
click at [734, 115] on button "New Vehicle Leased" at bounding box center [732, 114] width 73 height 15
select select "0"
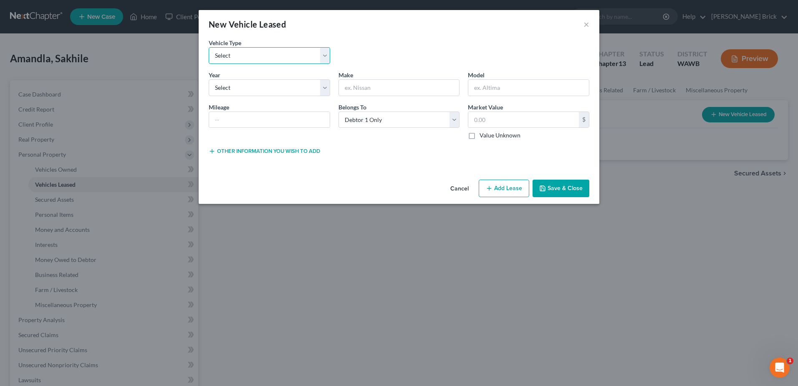
click at [326, 55] on select "Select Automobile Truck Trailer Watercraft Aircraft Motor Home Atv Other Vehicle" at bounding box center [270, 55] width 122 height 17
click at [326, 54] on select "Select Automobile Truck Trailer Watercraft Aircraft Motor Home Atv Other Vehicle" at bounding box center [270, 55] width 122 height 17
select select "0"
click at [209, 47] on select "Select Automobile Truck Trailer Watercraft Aircraft Motor Home Atv Other Vehicle" at bounding box center [270, 55] width 122 height 17
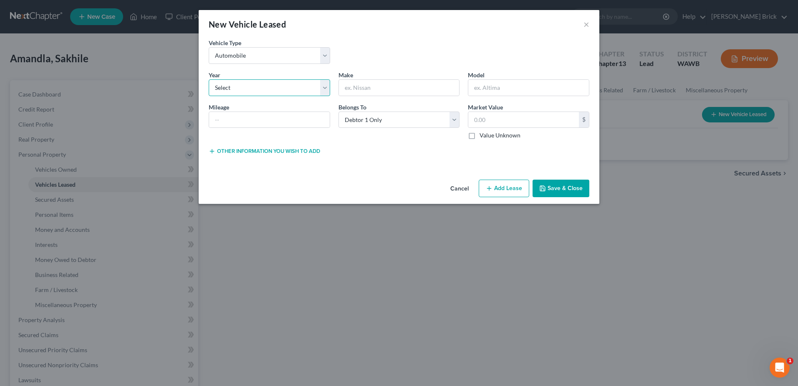
click at [237, 87] on select "Select 2026 2025 2024 2023 2022 2021 2020 2019 2018 2017 2016 2015 2014 2013 20…" at bounding box center [270, 87] width 122 height 17
select select "2"
click at [209, 79] on select "Select 2026 2025 2024 2023 2022 2021 2020 2019 2018 2017 2016 2015 2014 2013 20…" at bounding box center [270, 87] width 122 height 17
click at [238, 119] on input "text" at bounding box center [269, 120] width 121 height 16
type input "6000"
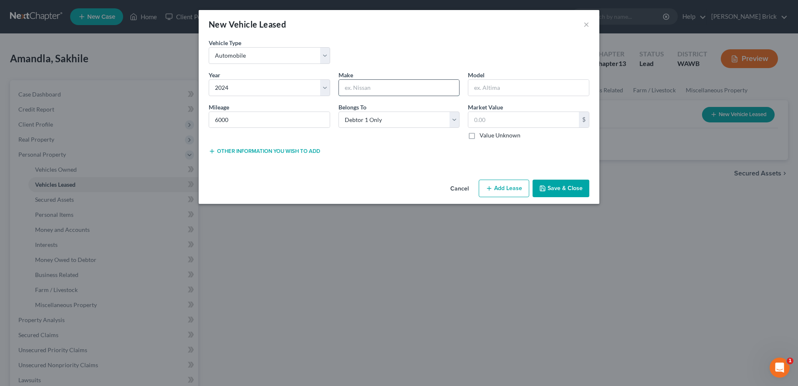
click at [383, 89] on input "text" at bounding box center [399, 88] width 121 height 16
type input "Mercedes"
type input "E 300"
click at [480, 135] on label "Value Unknown" at bounding box center [500, 135] width 41 height 8
click at [483, 135] on input "Value Unknown" at bounding box center [485, 133] width 5 height 5
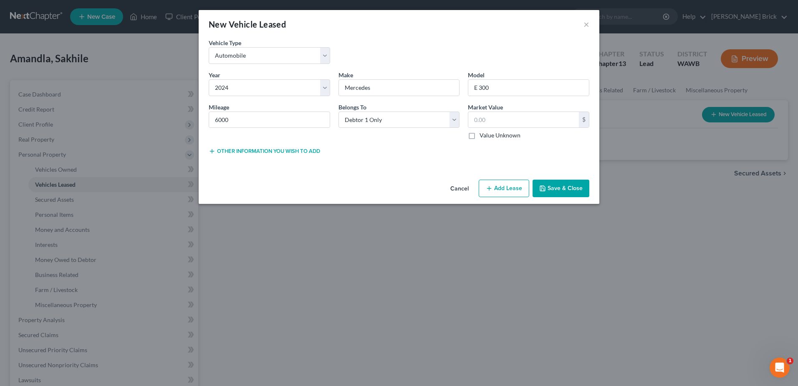
checkbox input "true"
type input "0.00"
click at [502, 187] on button "Add Lease" at bounding box center [504, 189] width 51 height 18
select select "0"
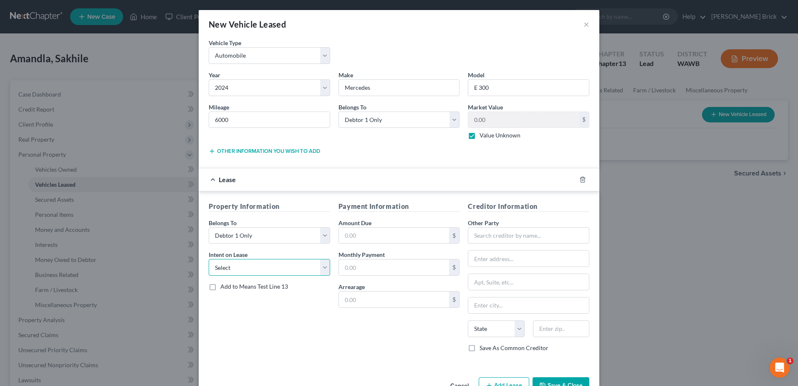
click at [322, 267] on select "Select None Assume Reject" at bounding box center [270, 267] width 122 height 17
select select "1"
click at [209, 259] on select "Select None Assume Reject" at bounding box center [270, 267] width 122 height 17
click at [370, 266] on input "text" at bounding box center [394, 267] width 111 height 16
type input "967.94"
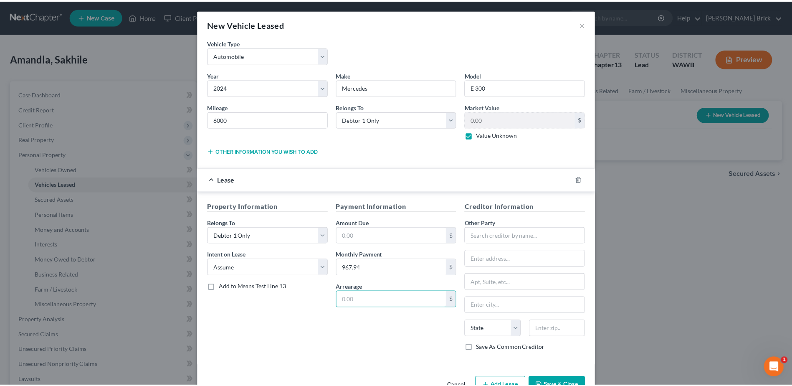
scroll to position [25, 0]
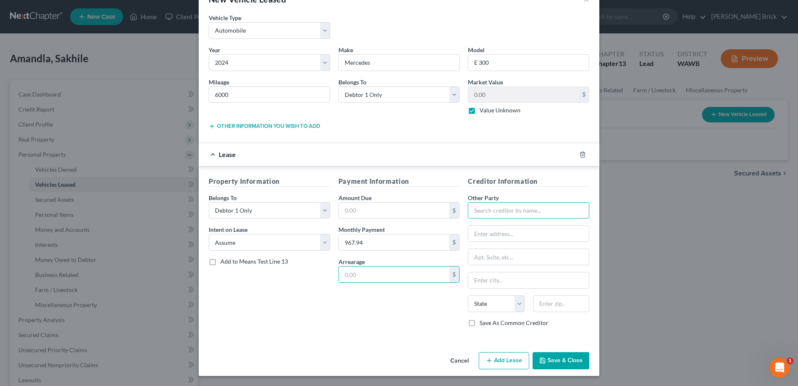
click at [498, 210] on input "text" at bounding box center [529, 210] width 122 height 17
type input "Mercedes Benz Financial"
type input "PO Box 5209"
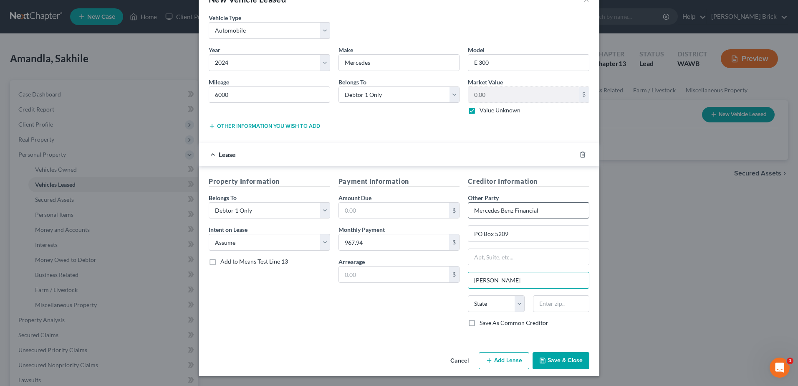
type input "Carol Stream"
type input "i"
click at [527, 279] on input "Carol Stream" at bounding box center [528, 280] width 121 height 16
select select "14"
type input "60197"
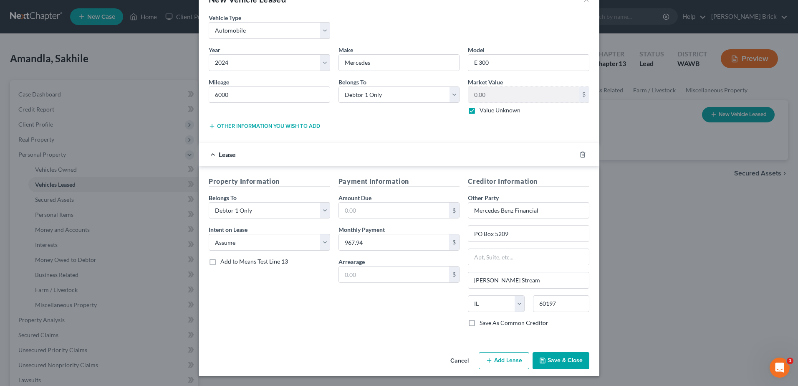
click at [480, 321] on label "Save As Common Creditor" at bounding box center [514, 323] width 69 height 8
click at [483, 321] on input "Save As Common Creditor" at bounding box center [485, 321] width 5 height 5
click at [559, 358] on button "Save & Close" at bounding box center [561, 361] width 57 height 18
checkbox input "false"
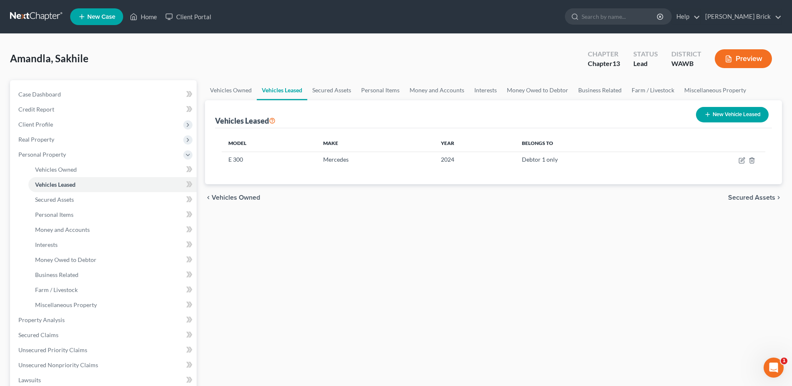
click at [223, 195] on span "Vehicles Owned" at bounding box center [236, 197] width 48 height 7
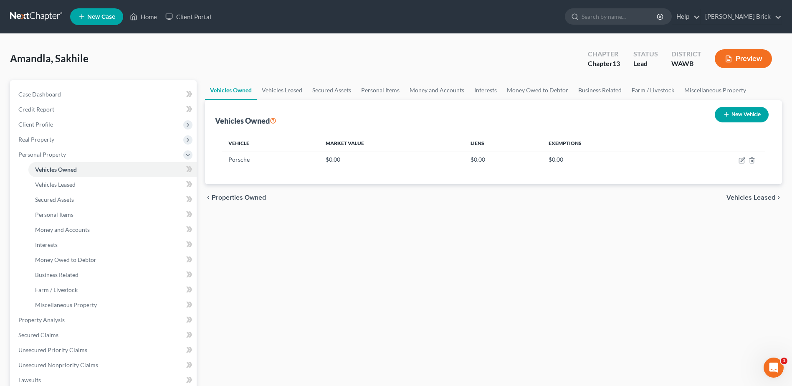
click at [740, 114] on button "New Vehicle" at bounding box center [742, 114] width 54 height 15
select select "0"
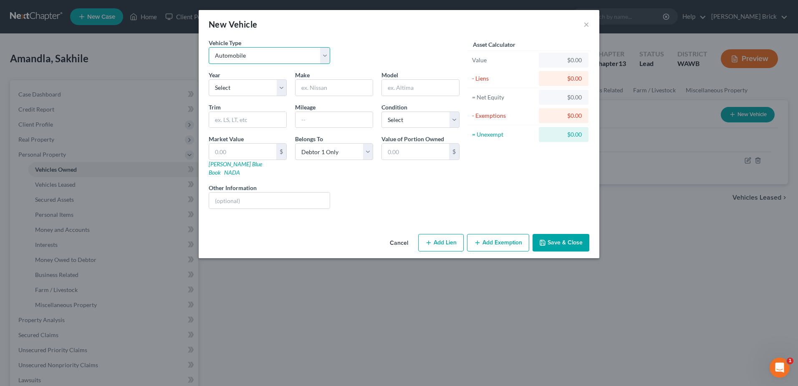
click at [325, 55] on select "Select Automobile Truck Trailer Watercraft Aircraft Motor Home Atv Other Vehicle" at bounding box center [270, 55] width 122 height 17
click at [280, 88] on select "Select 2026 2025 2024 2023 2022 2021 2020 2019 2018 2017 2016 2015 2014 2013 20…" at bounding box center [248, 87] width 78 height 17
select select "21"
click at [209, 79] on select "Select 2026 2025 2024 2023 2022 2021 2020 2019 2018 2017 2016 2015 2014 2013 20…" at bounding box center [248, 87] width 78 height 17
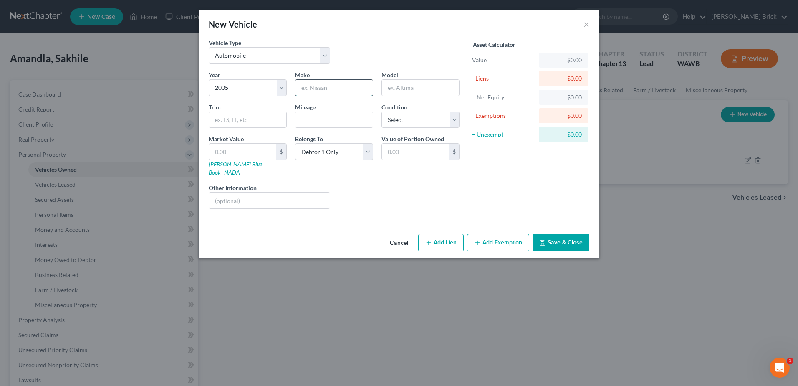
click at [328, 84] on input "text" at bounding box center [334, 88] width 77 height 16
type input "Toyota"
type input "Camry"
type input "90,000"
click at [456, 117] on select "Select Excellent Very Good Good Fair Poor" at bounding box center [421, 119] width 78 height 17
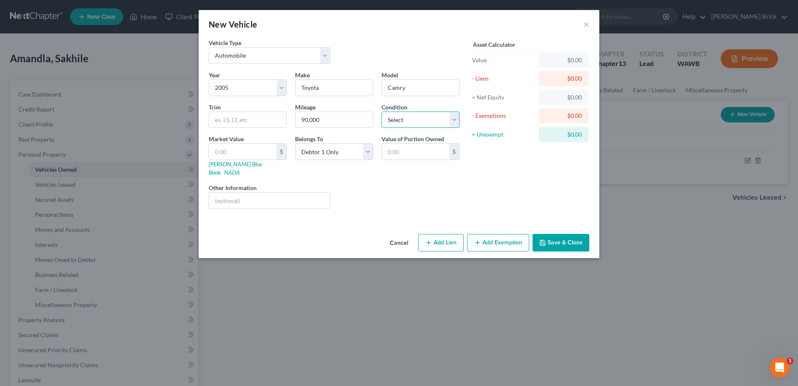
select select "2"
click at [382, 111] on select "Select Excellent Very Good Good Fair Poor" at bounding box center [421, 119] width 78 height 17
click at [368, 150] on select "Select Debtor 1 Only Debtor 2 Only Debtor 1 And Debtor 2 Only At Least One Of T…" at bounding box center [334, 151] width 78 height 17
select select "4"
click at [295, 143] on select "Select Debtor 1 Only Debtor 2 Only Debtor 1 And Debtor 2 Only At Least One Of T…" at bounding box center [334, 151] width 78 height 17
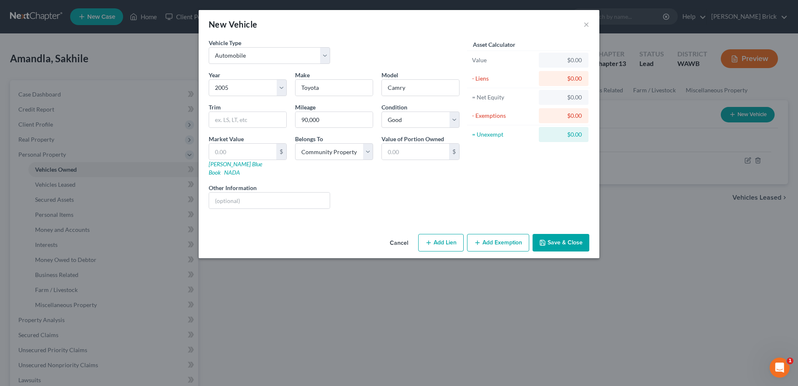
click at [572, 234] on button "Save & Close" at bounding box center [561, 243] width 57 height 18
